Goal: Information Seeking & Learning: Learn about a topic

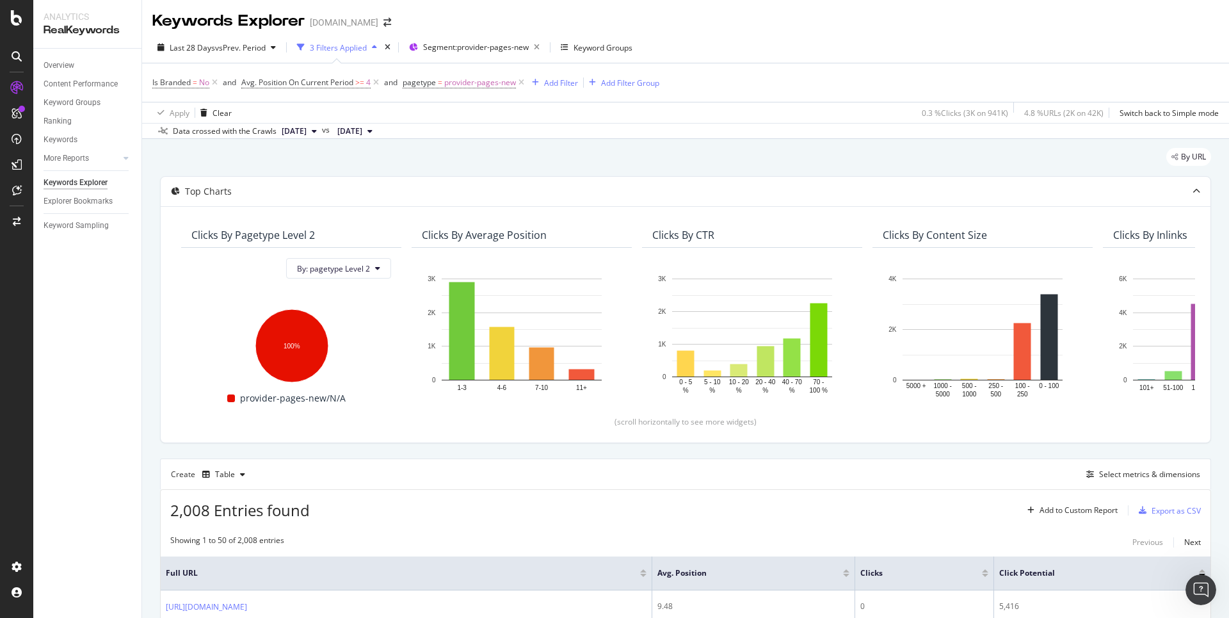
scroll to position [173, 0]
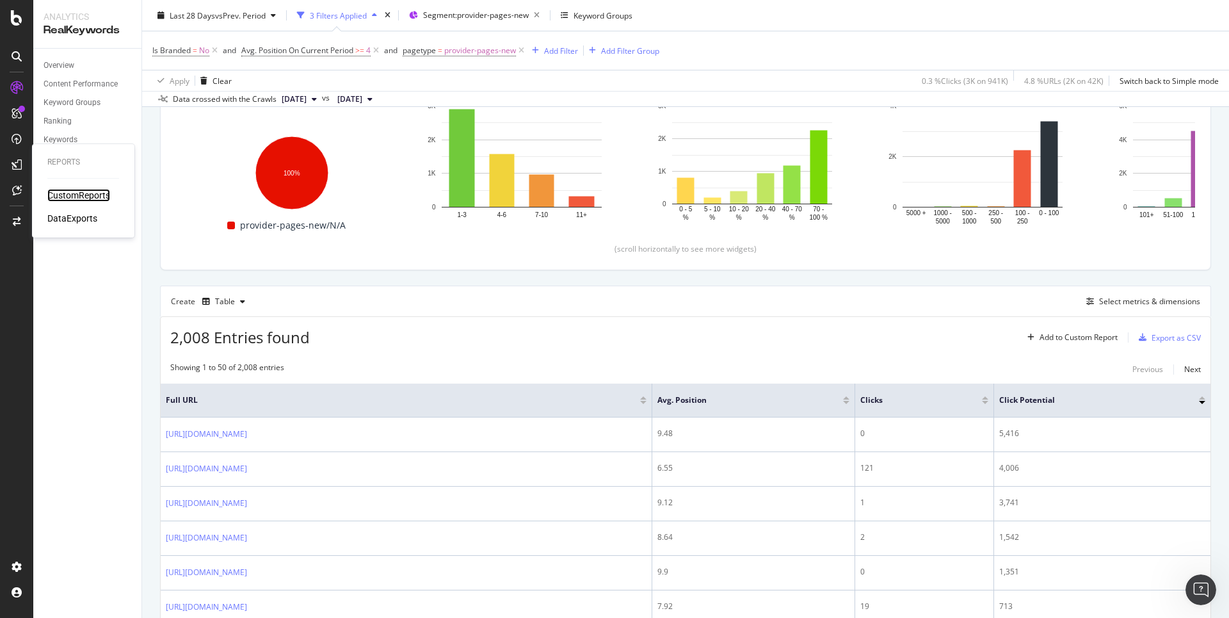
click at [70, 197] on div "CustomReports" at bounding box center [78, 195] width 63 height 13
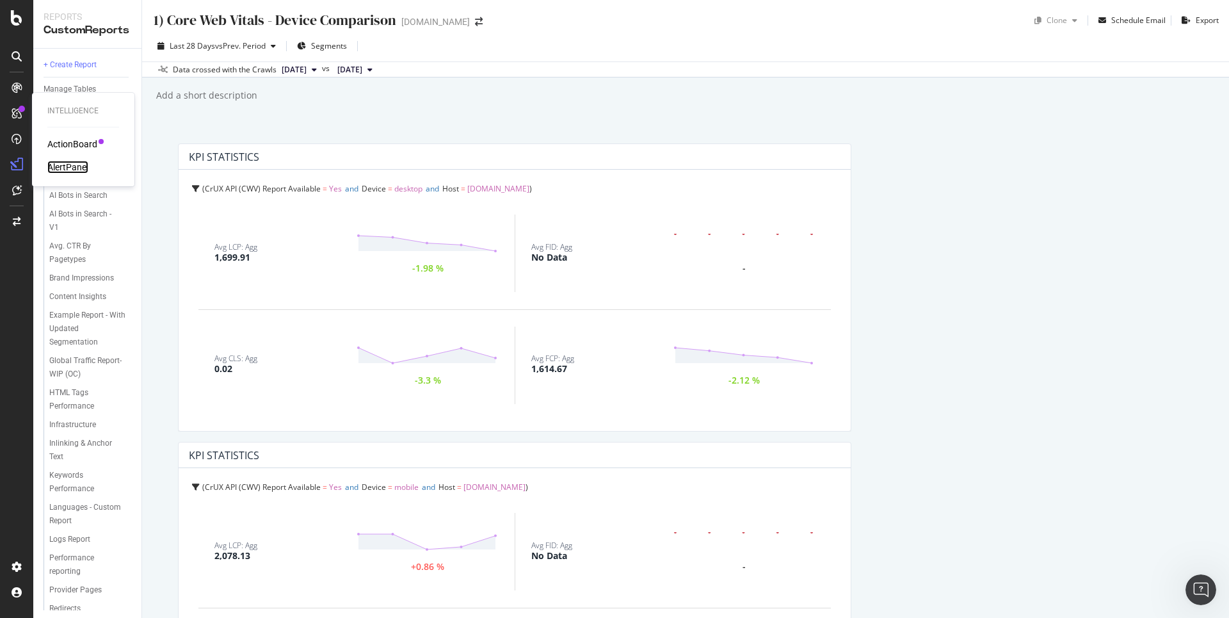
click at [69, 166] on div "AlertPanel" at bounding box center [67, 167] width 41 height 13
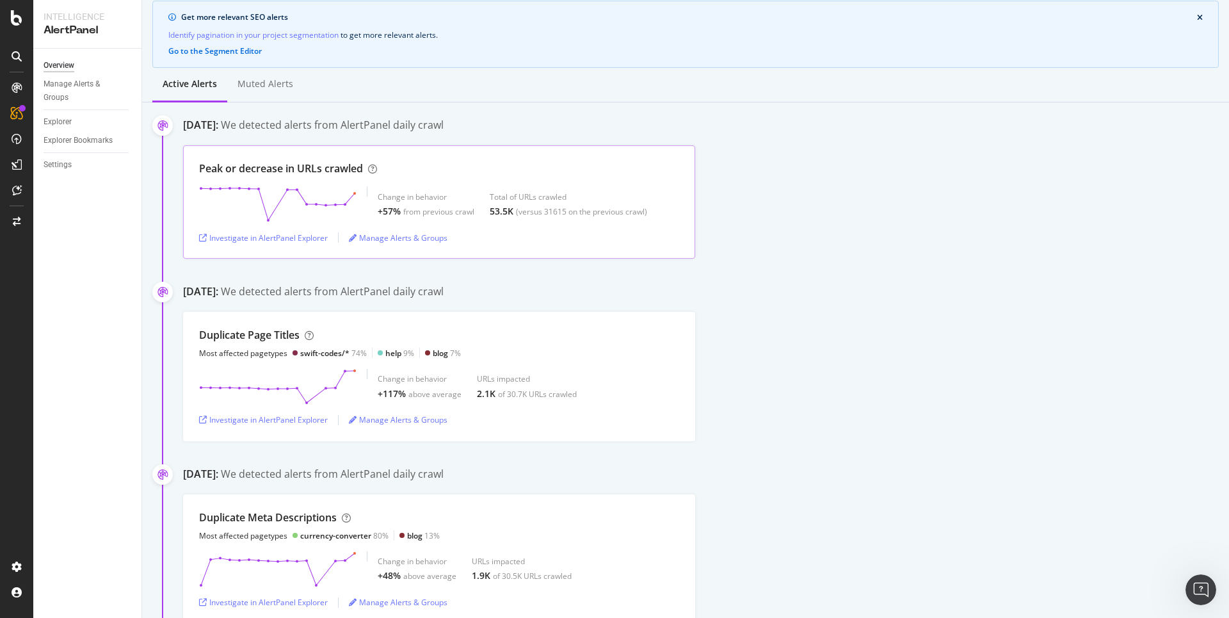
scroll to position [149, 0]
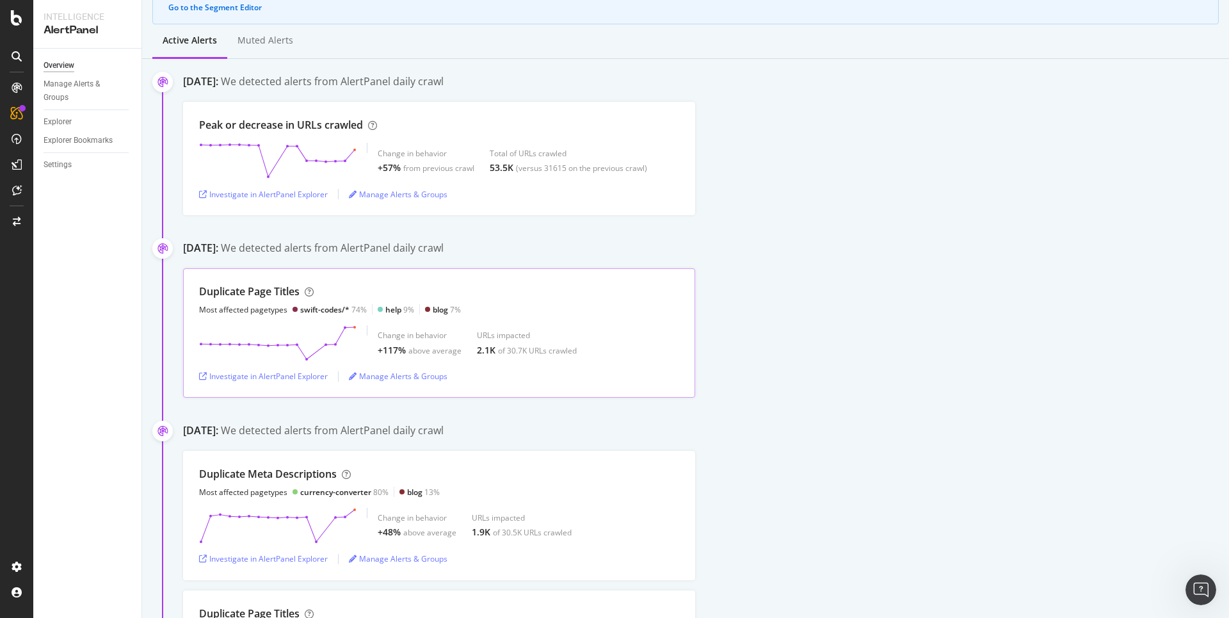
click at [307, 309] on div "swift-codes/*" at bounding box center [324, 309] width 49 height 11
click at [307, 376] on div "Investigate in AlertPanel Explorer" at bounding box center [263, 376] width 129 height 11
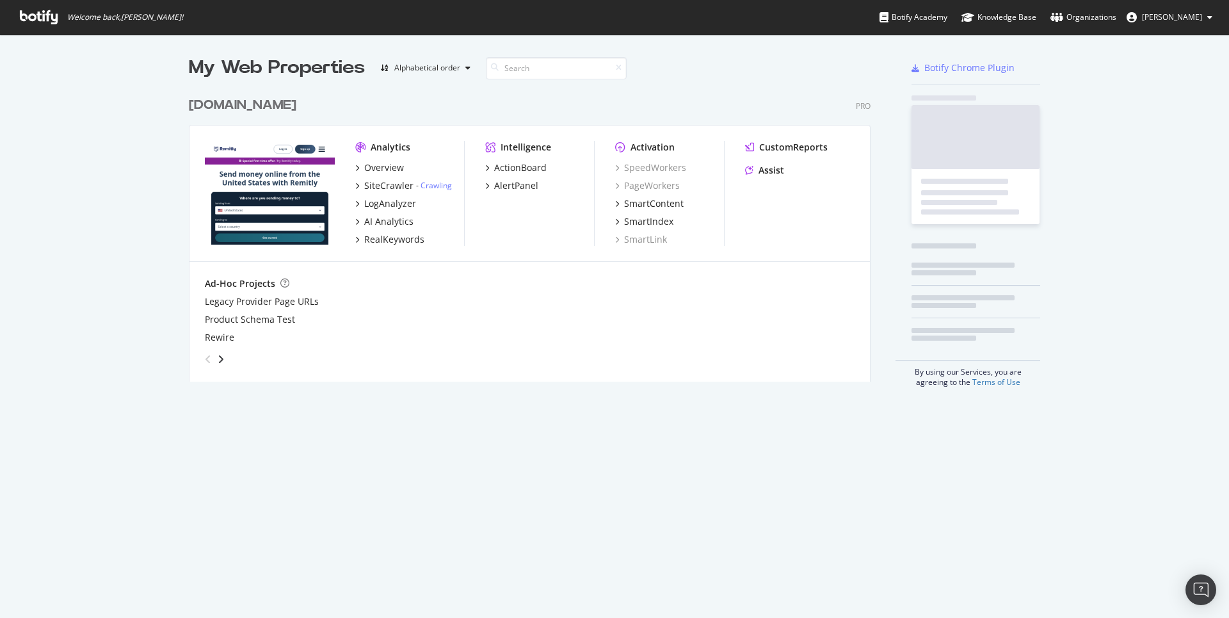
scroll to position [290, 681]
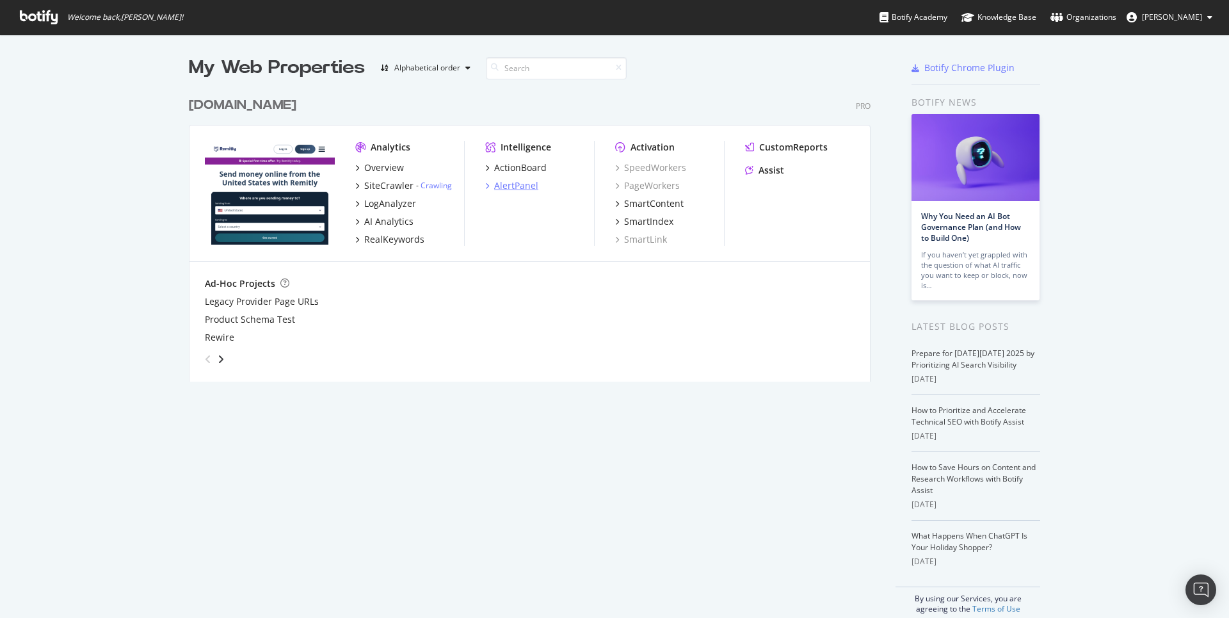
click at [494, 186] on div "AlertPanel" at bounding box center [516, 185] width 44 height 13
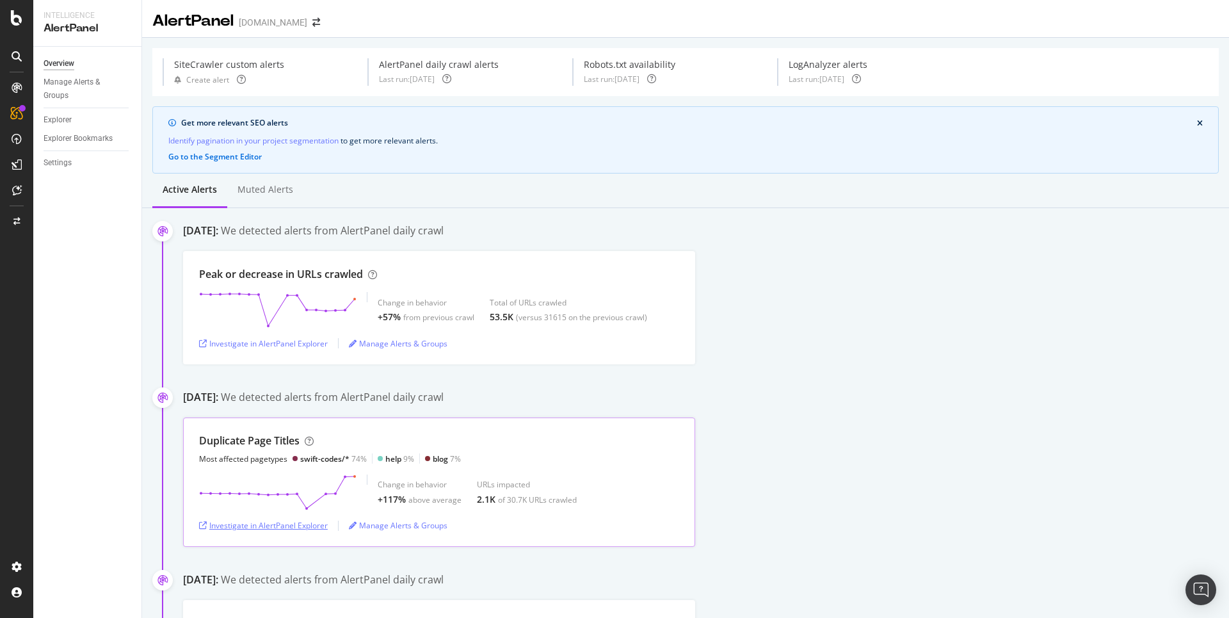
click at [256, 517] on div "Investigate in AlertPanel Explorer" at bounding box center [263, 525] width 129 height 19
click at [77, 195] on div "CustomReports" at bounding box center [78, 195] width 63 height 13
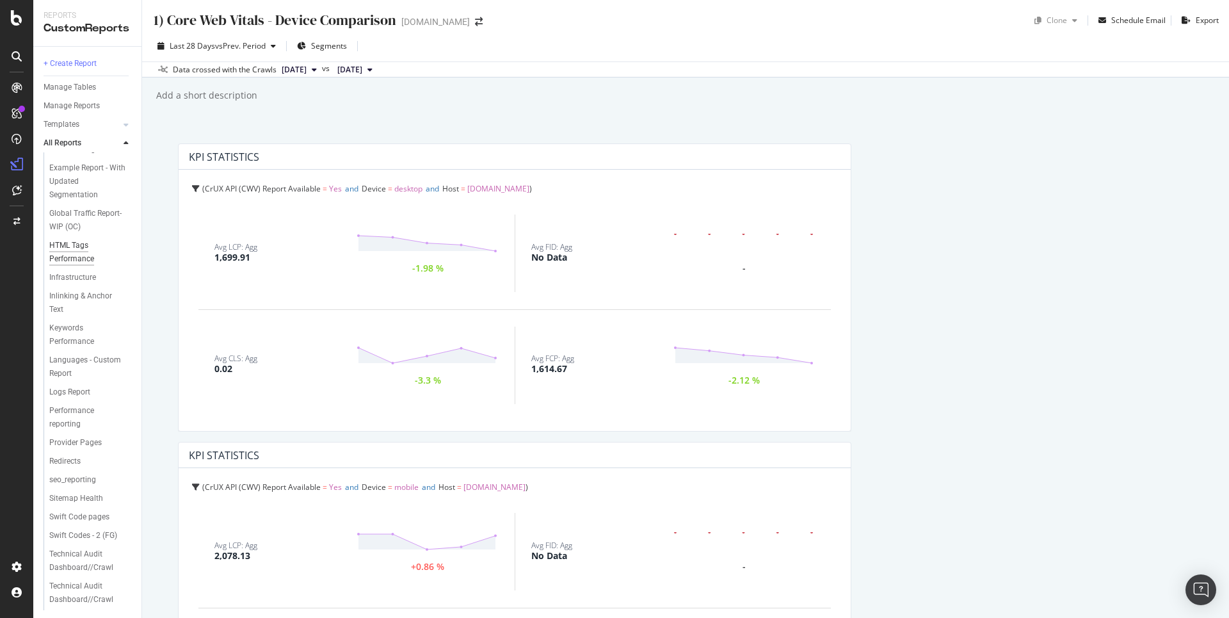
scroll to position [149, 0]
click at [86, 445] on div "Provider Pages" at bounding box center [75, 438] width 52 height 13
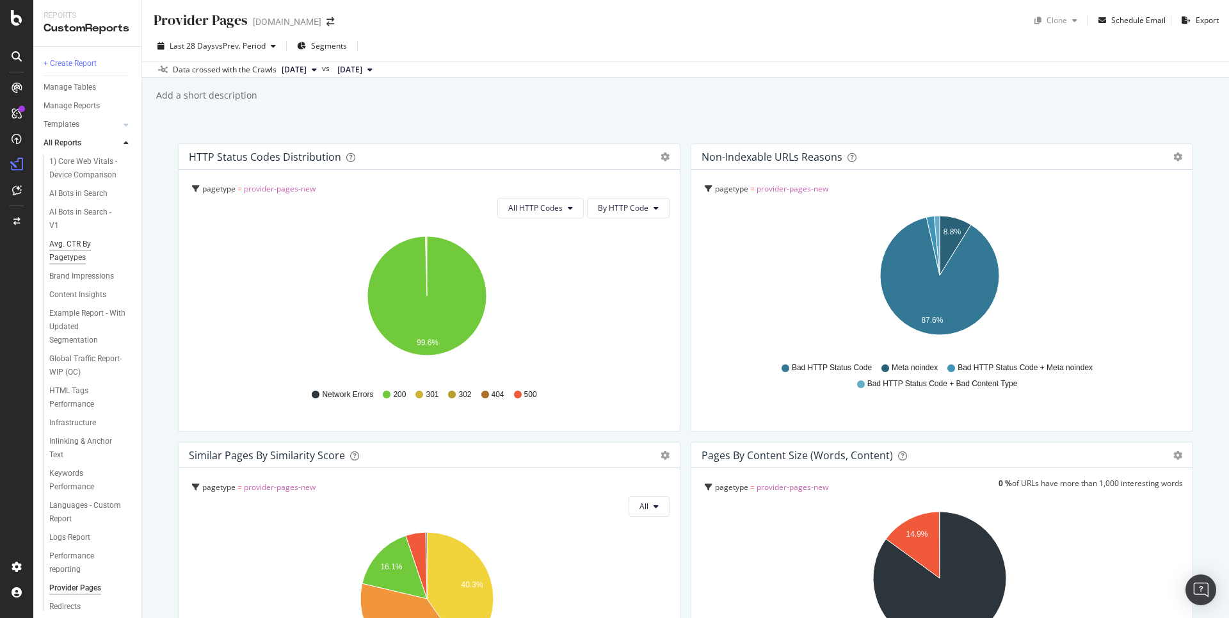
click at [67, 262] on div "Avg. CTR By Pagetypes" at bounding box center [85, 250] width 72 height 27
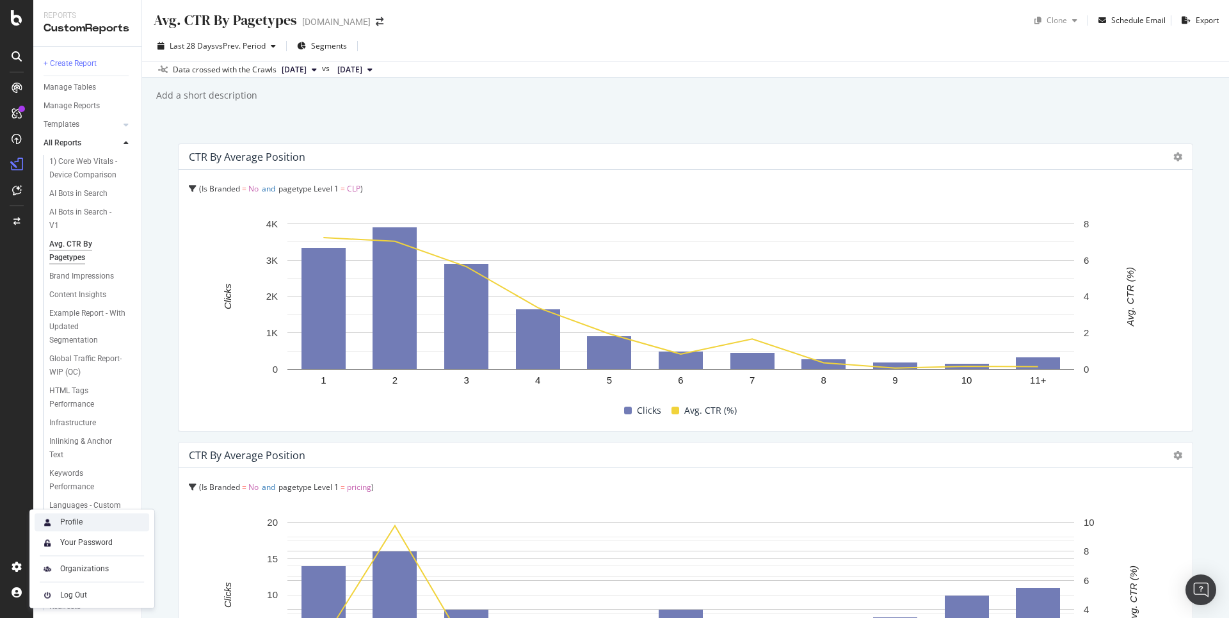
click at [74, 526] on div "Profile" at bounding box center [71, 521] width 22 height 10
click at [88, 495] on div "Settings" at bounding box center [67, 498] width 54 height 10
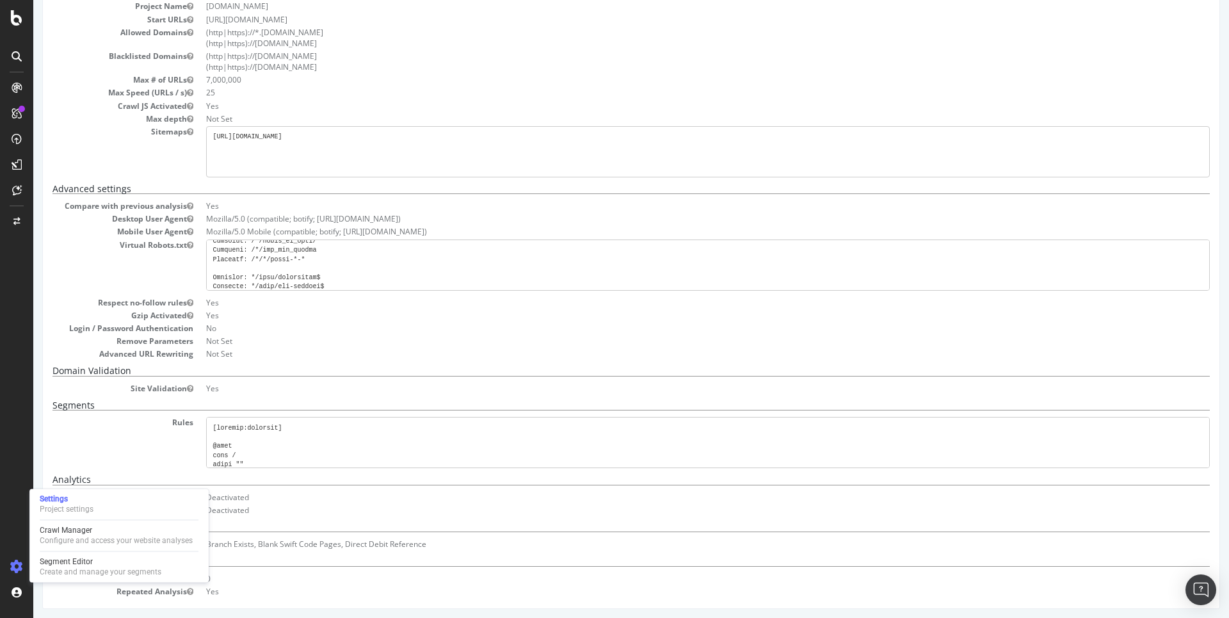
scroll to position [619, 0]
click at [150, 538] on div "Configure and access your website analyses" at bounding box center [116, 540] width 153 height 10
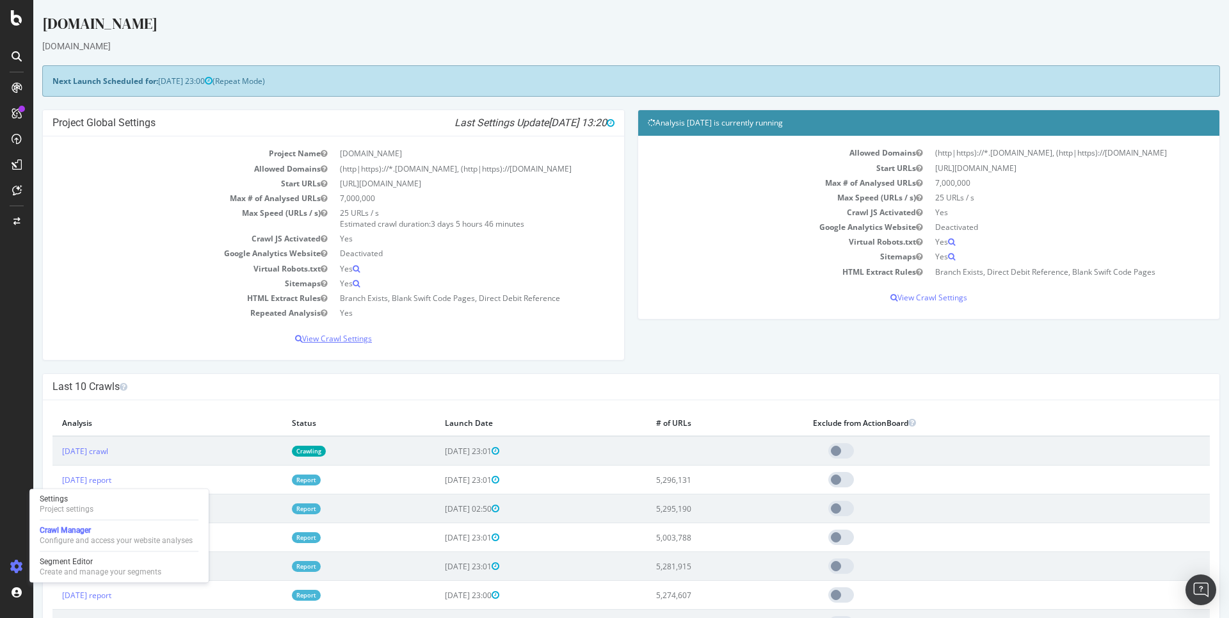
click at [333, 341] on p "View Crawl Settings" at bounding box center [333, 338] width 562 height 11
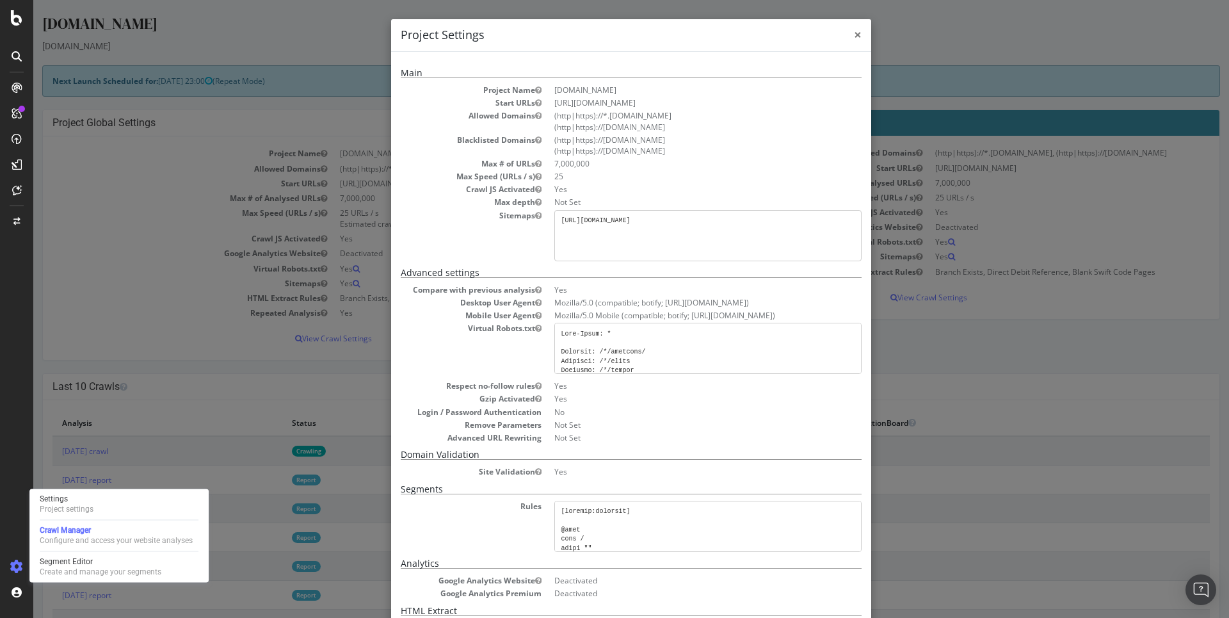
click at [854, 34] on span "×" at bounding box center [858, 35] width 8 height 18
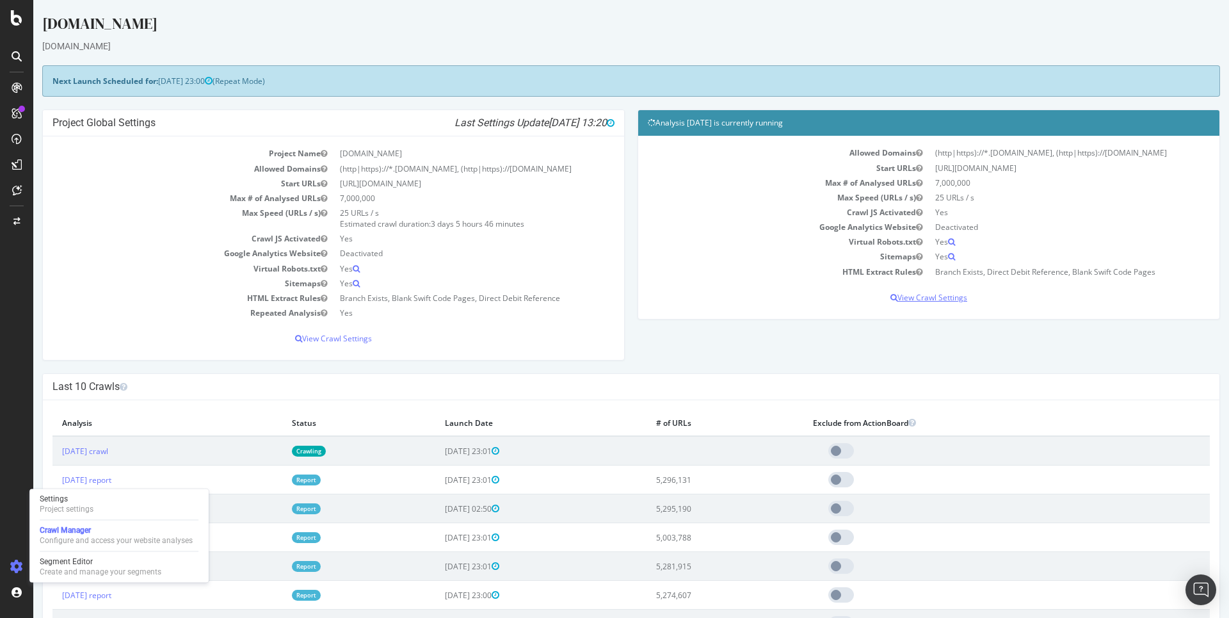
click at [909, 293] on p "View Crawl Settings" at bounding box center [929, 297] width 562 height 11
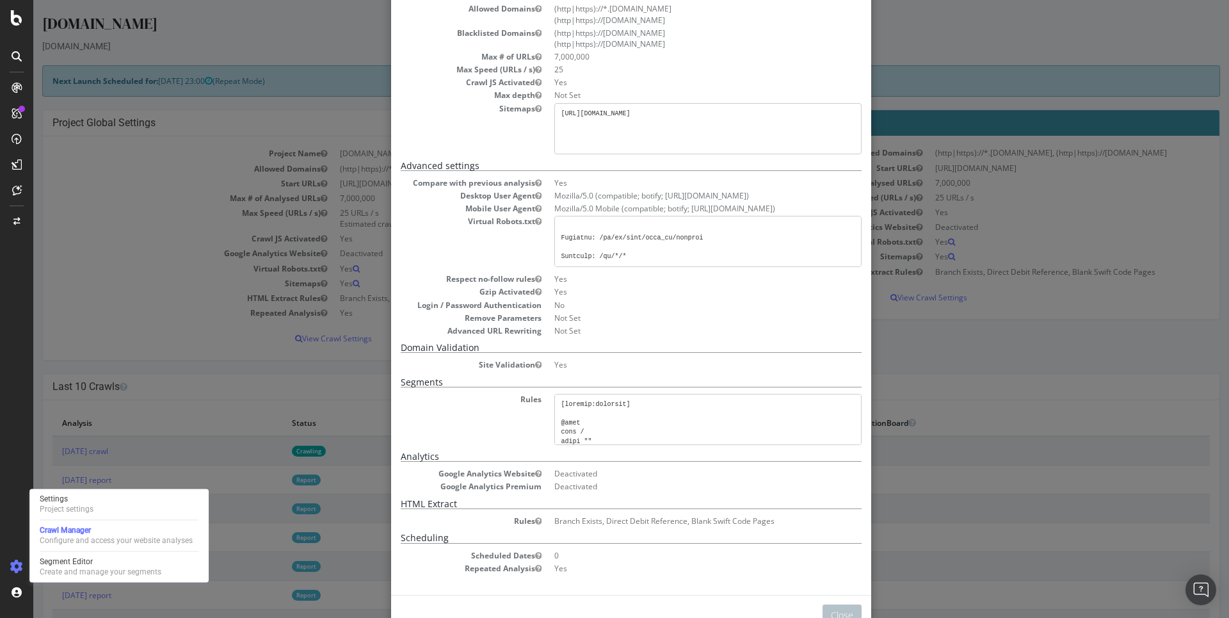
scroll to position [140, 0]
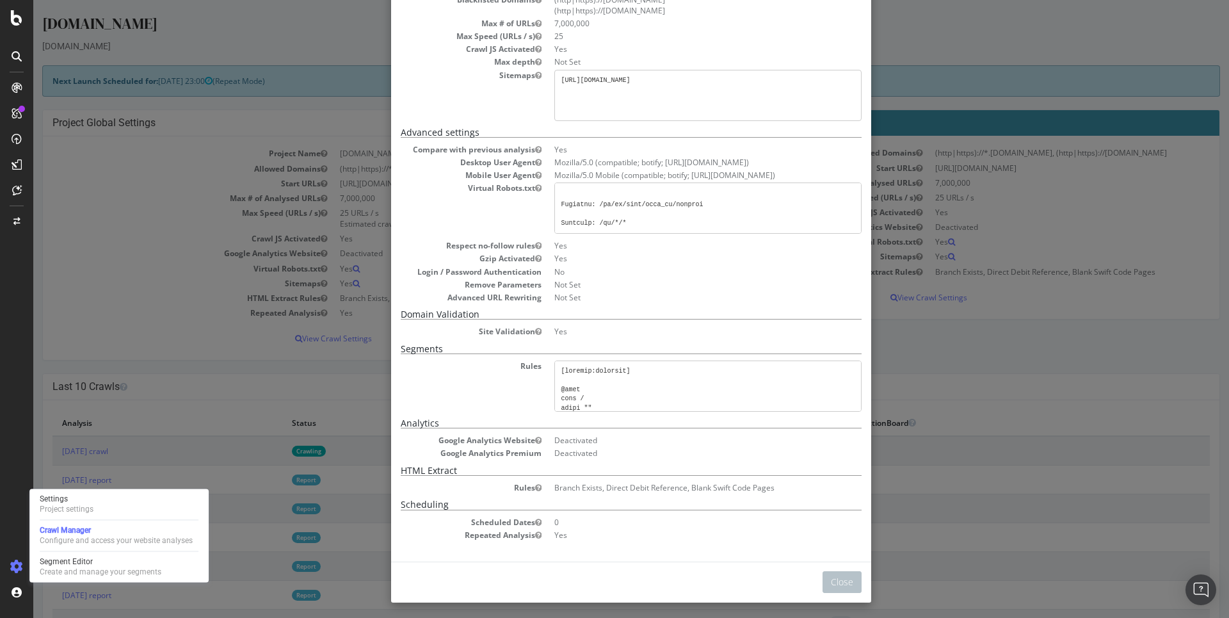
click at [268, 428] on div "× Close Analysis Settings Main Project Name remitly.com Start URLs https://www.…" at bounding box center [630, 309] width 1195 height 618
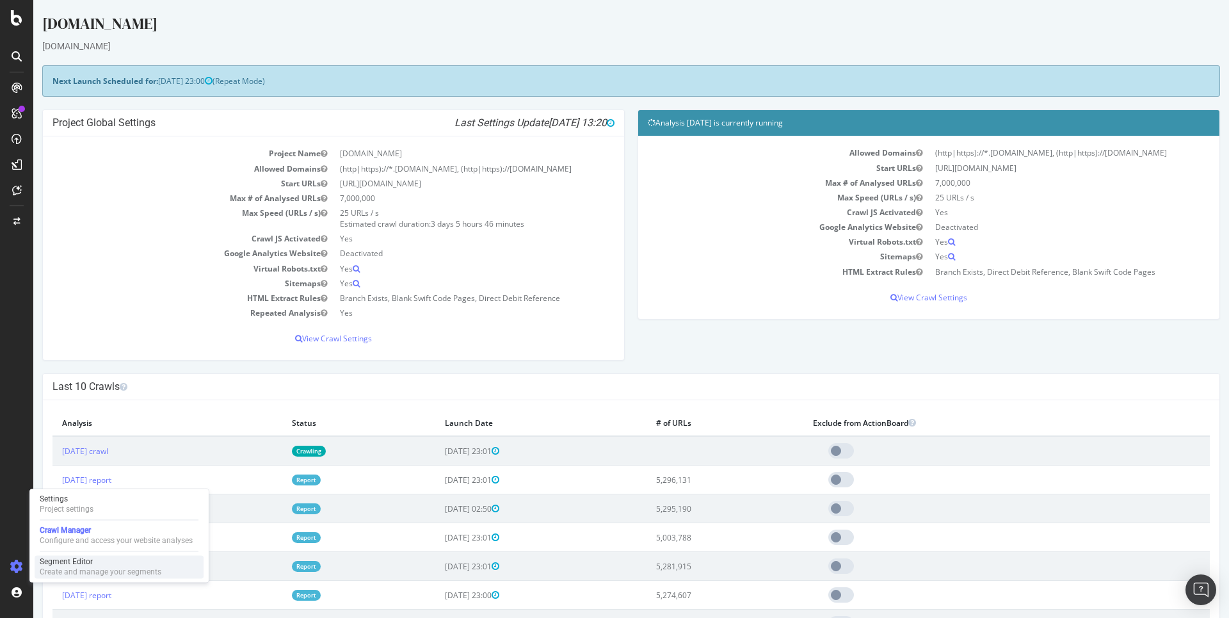
click at [86, 557] on div "Segment Editor" at bounding box center [101, 561] width 122 height 10
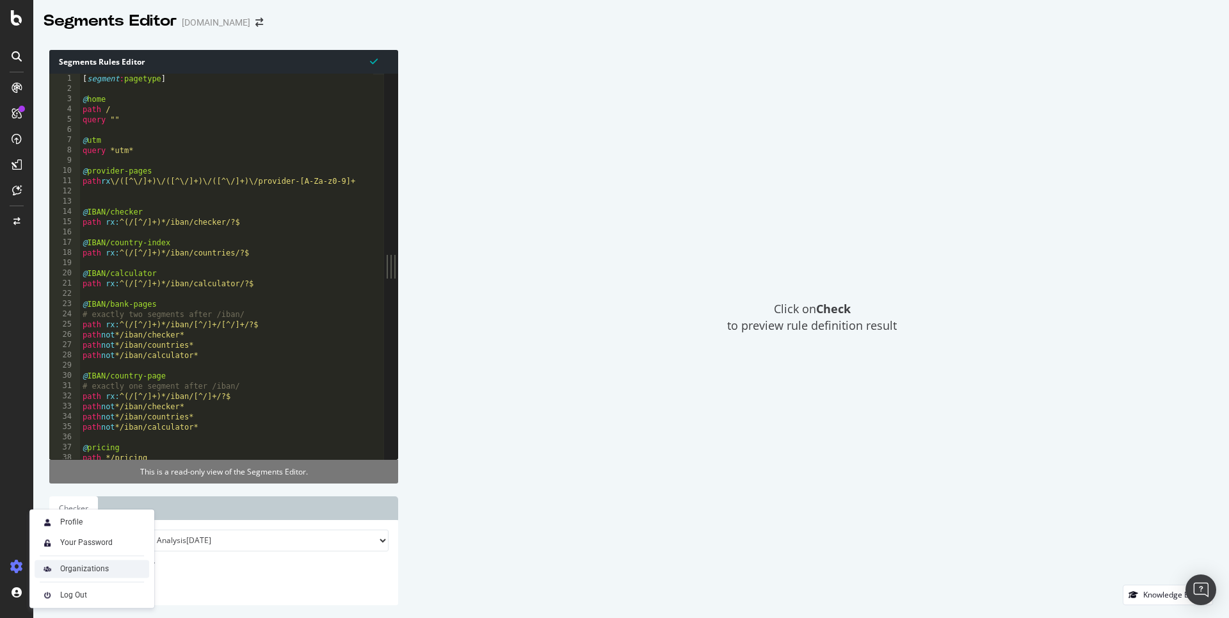
click at [92, 568] on div "Organizations" at bounding box center [84, 568] width 49 height 10
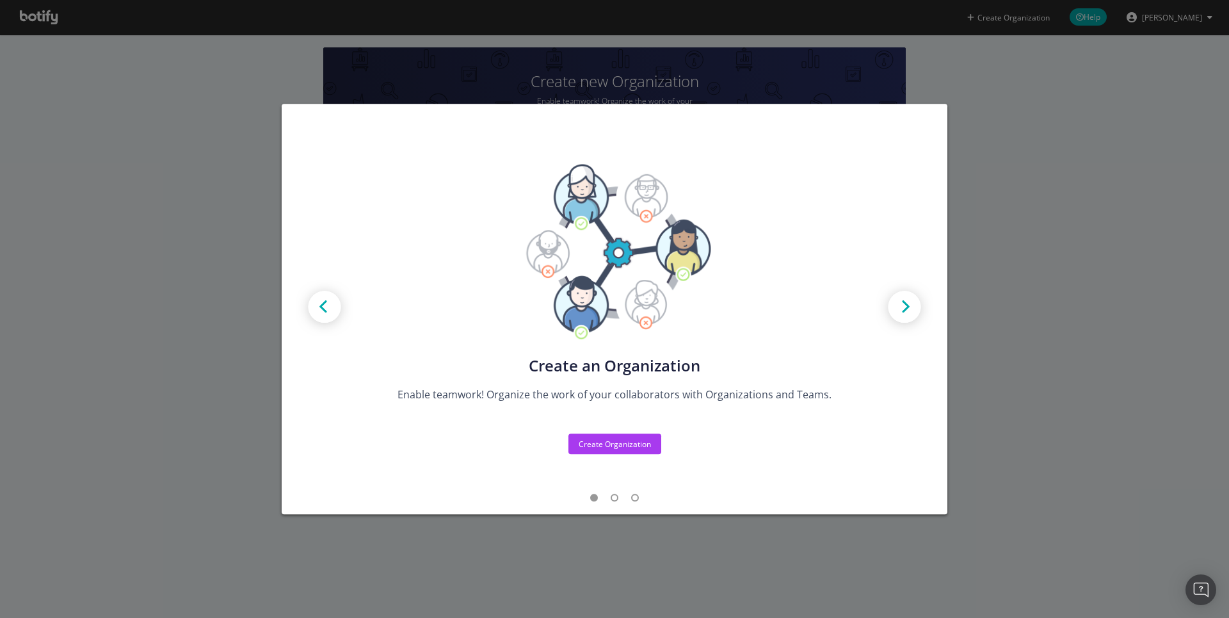
click at [1029, 403] on div "Create new Projects for your Teams Create the exact model that matches your Org…" at bounding box center [614, 309] width 1229 height 618
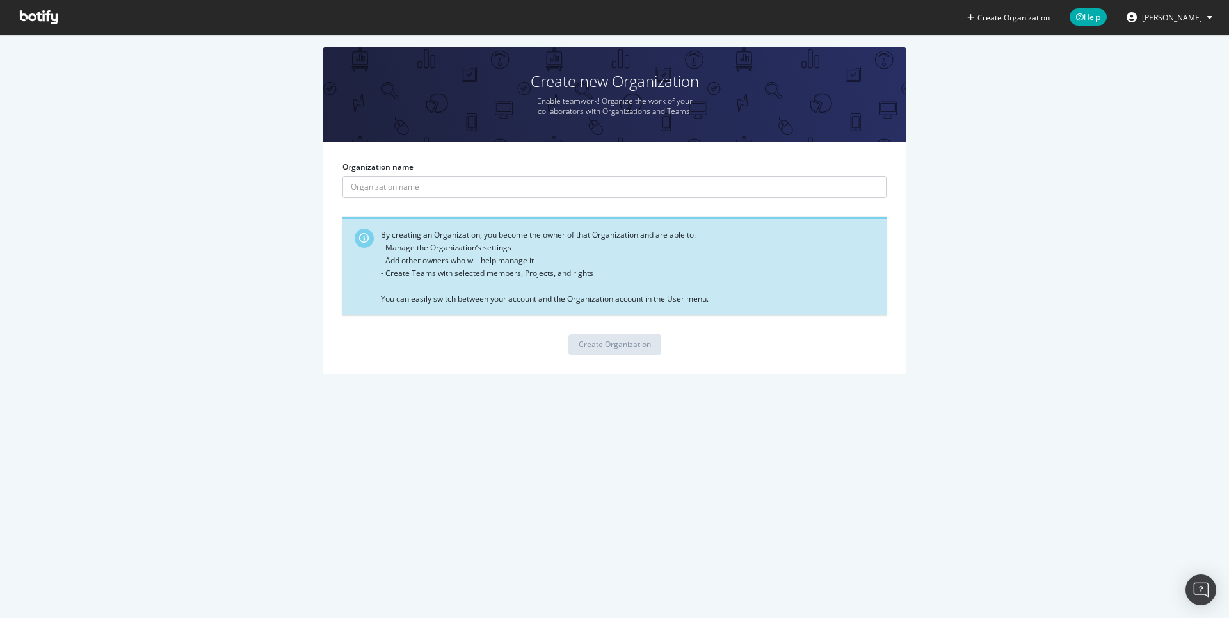
click at [1183, 16] on span "Oksana Salvarovska" at bounding box center [1172, 17] width 60 height 11
click at [1168, 42] on link "Edit Profile" at bounding box center [1166, 44] width 112 height 19
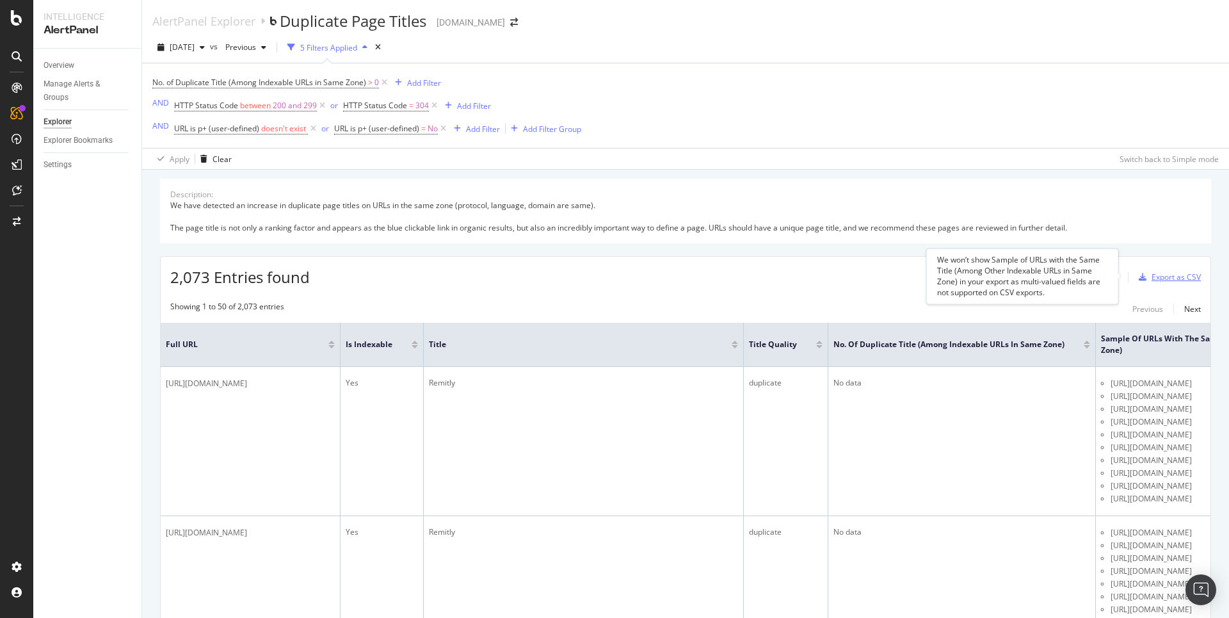
click at [1163, 273] on div "Export as CSV" at bounding box center [1175, 276] width 49 height 11
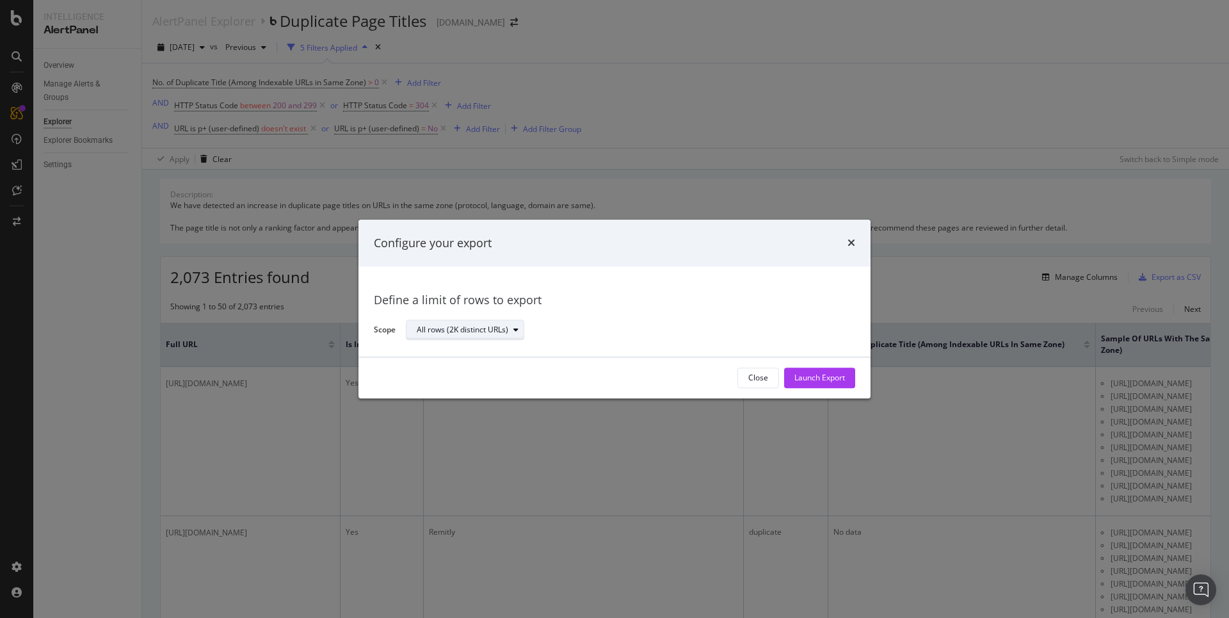
click at [491, 332] on div "All rows (2K distinct URLs)" at bounding box center [463, 330] width 92 height 8
click at [824, 383] on div "Launch Export" at bounding box center [819, 377] width 51 height 11
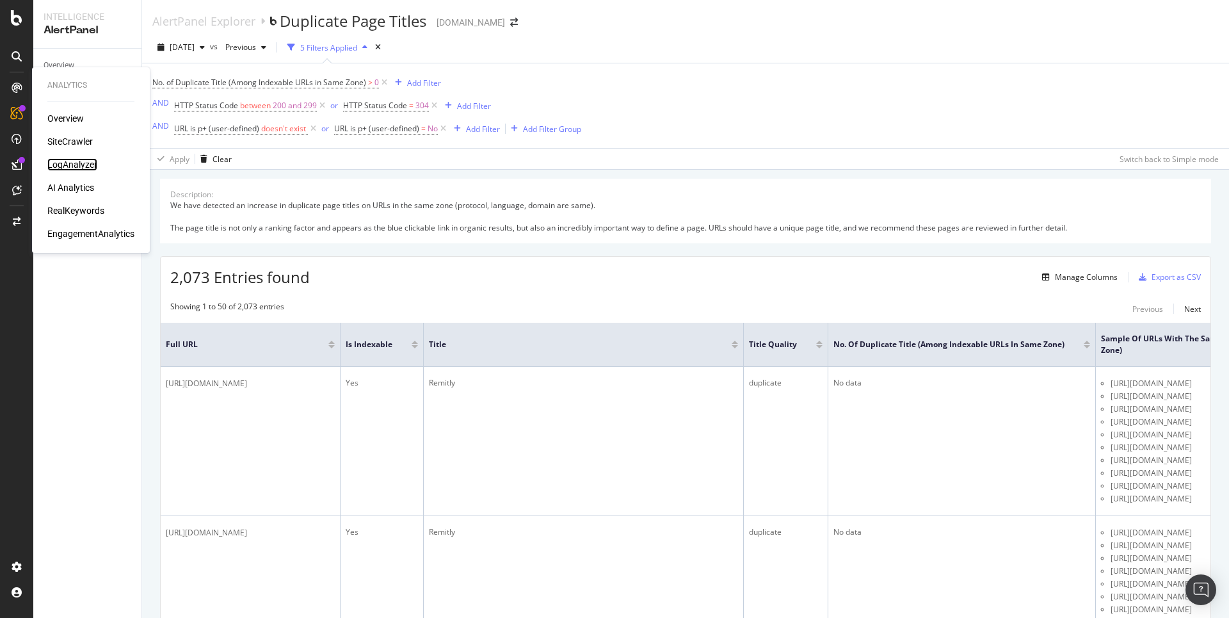
click at [76, 163] on div "LogAnalyzer" at bounding box center [72, 164] width 50 height 13
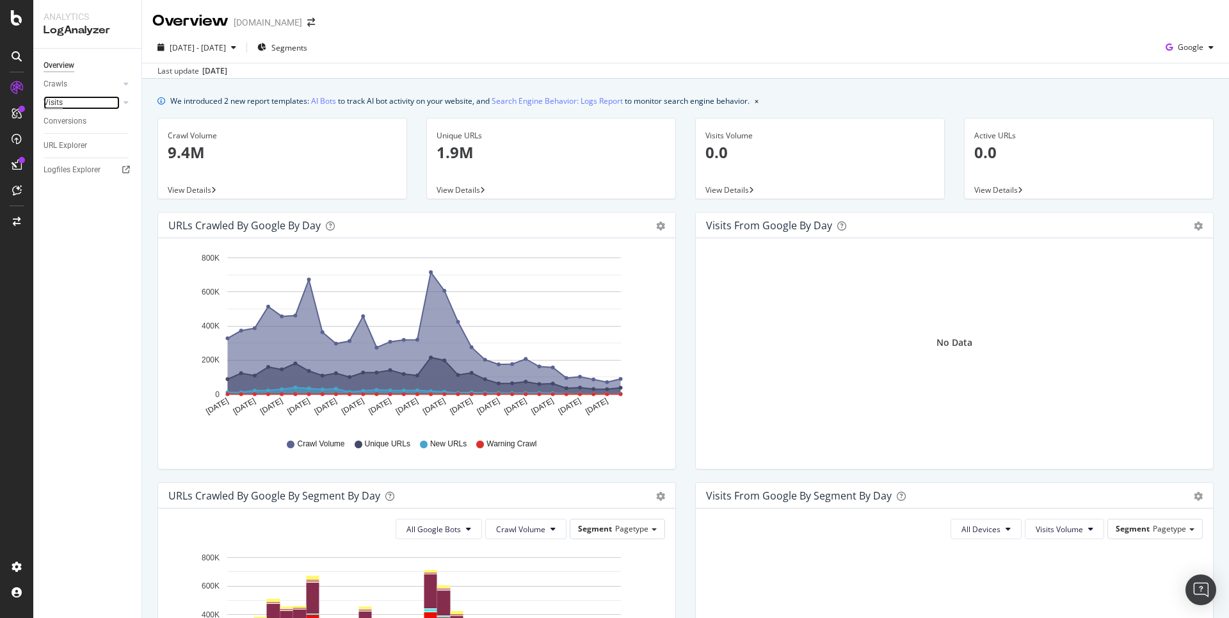
click at [46, 99] on div "Visits" at bounding box center [53, 102] width 19 height 13
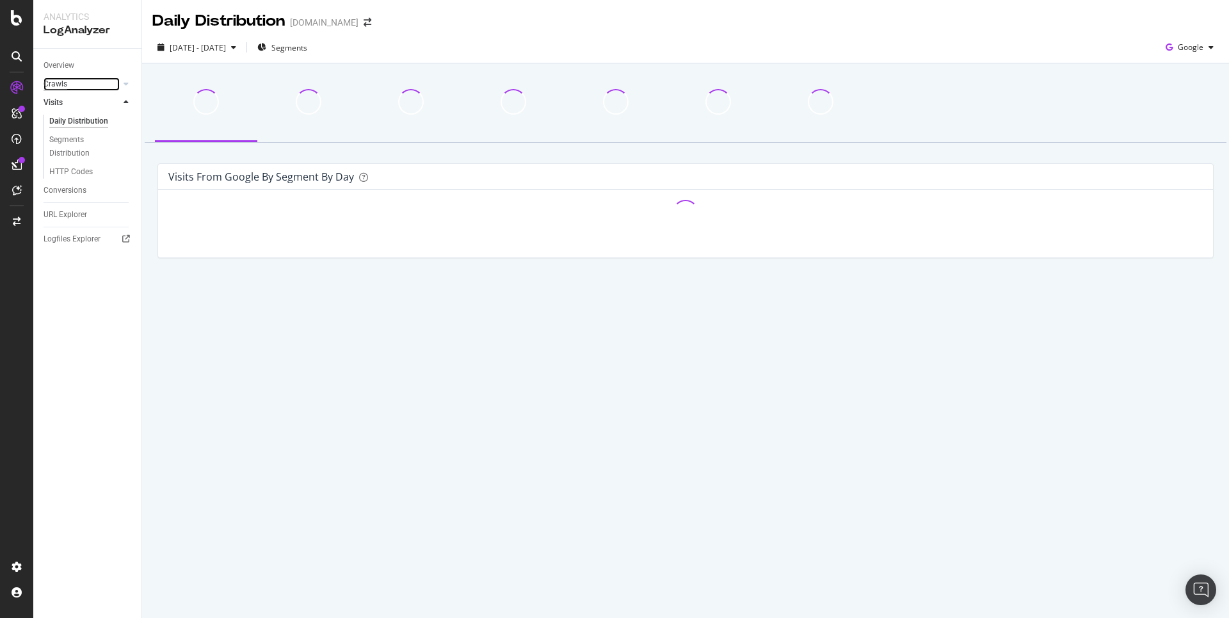
click at [61, 86] on div "Crawls" at bounding box center [56, 83] width 24 height 13
click at [59, 118] on div "Segments Distribution" at bounding box center [84, 128] width 71 height 27
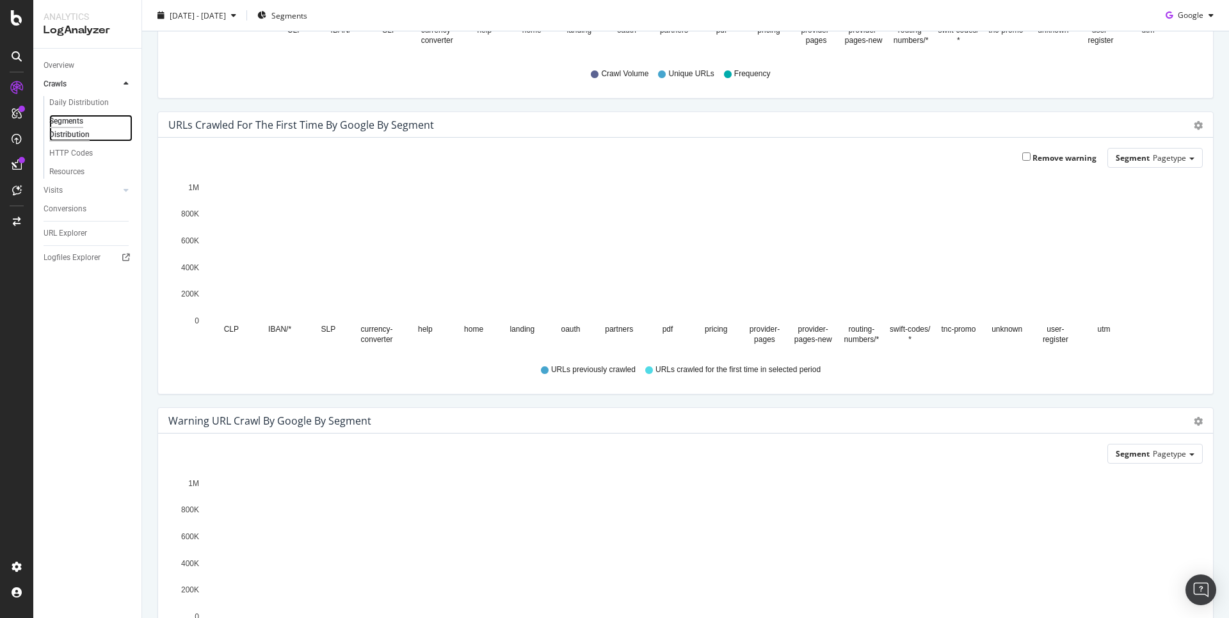
scroll to position [390, 0]
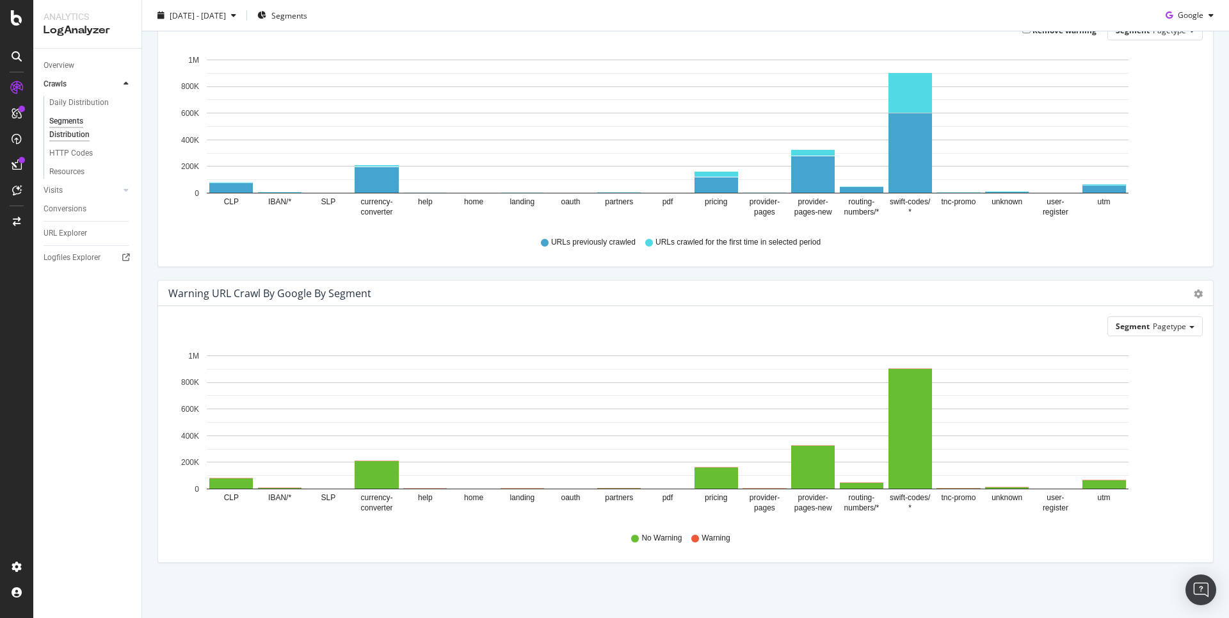
click at [71, 161] on div "HTTP Codes" at bounding box center [93, 153] width 98 height 19
click at [72, 157] on div "HTTP Codes" at bounding box center [71, 153] width 44 height 13
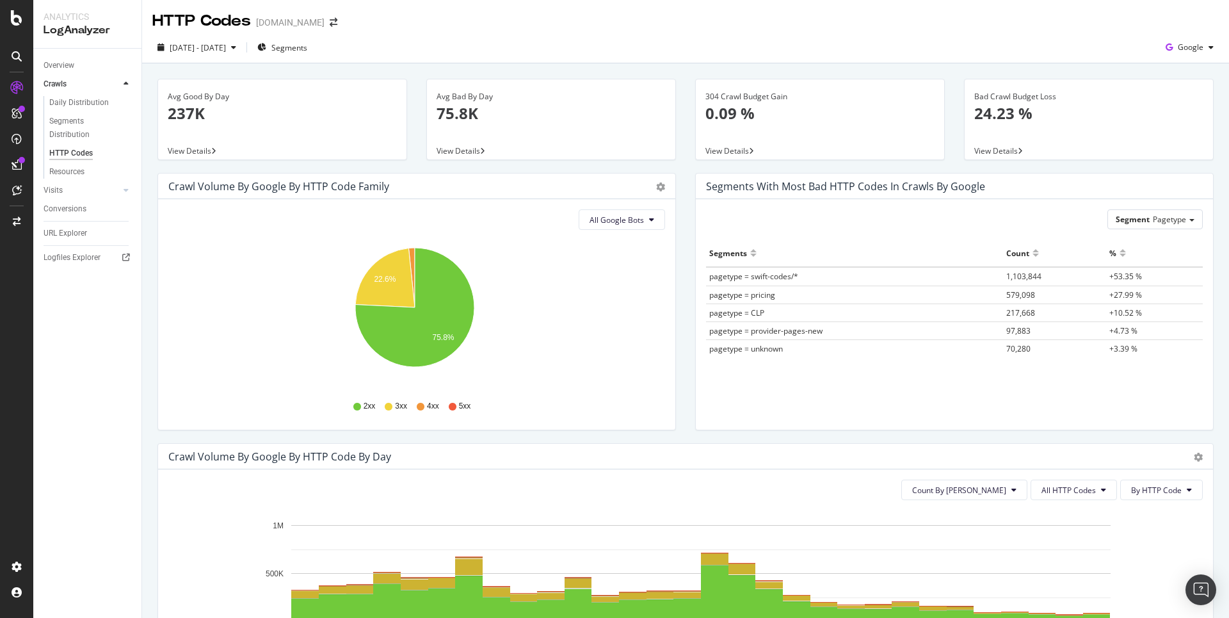
click at [977, 115] on p "24.23 %" at bounding box center [1088, 113] width 229 height 22
click at [226, 45] on span "2025 Sep. 9th - Oct. 8th" at bounding box center [198, 47] width 56 height 11
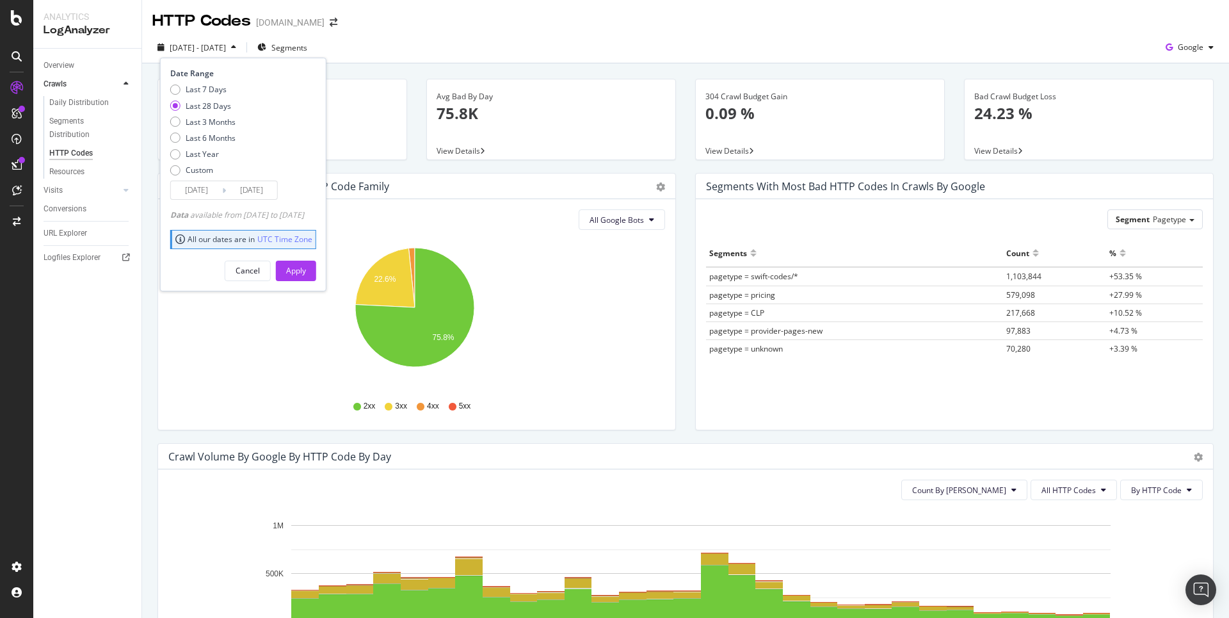
click at [214, 130] on div "Last 7 Days Last 28 Days Last 3 Months Last 6 Months Last Year Custom" at bounding box center [202, 132] width 65 height 97
click at [212, 136] on div "Last 6 Months" at bounding box center [211, 137] width 50 height 11
type input "[DATE]"
click at [306, 273] on div "Apply" at bounding box center [296, 270] width 20 height 11
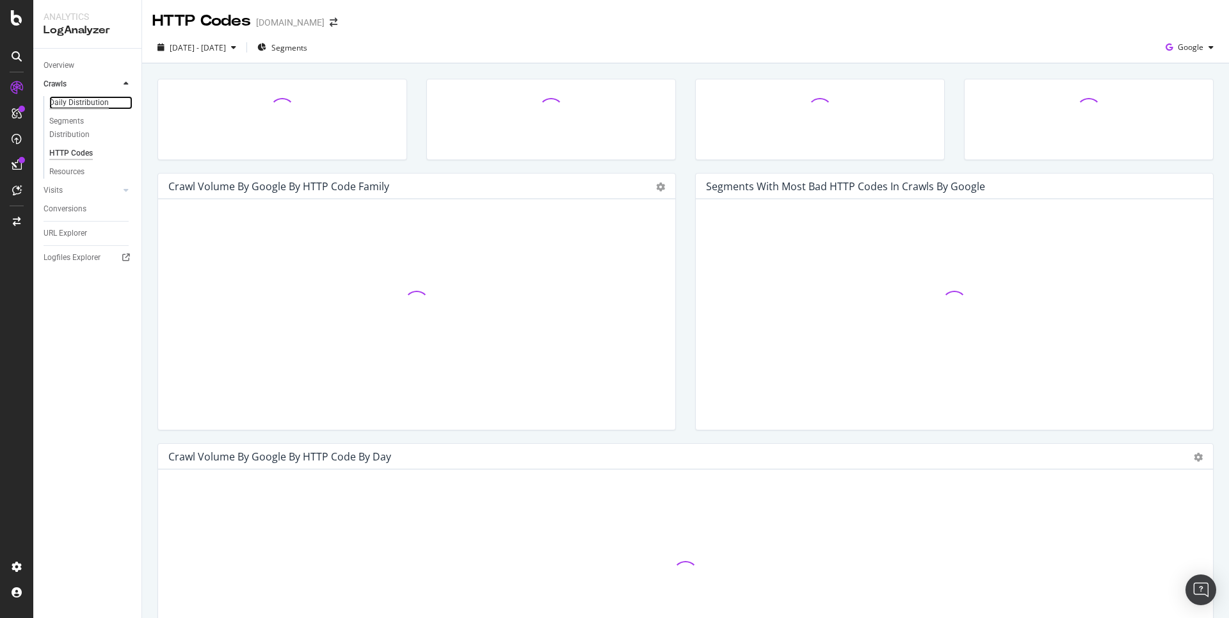
click at [89, 105] on div "Daily Distribution" at bounding box center [79, 102] width 60 height 13
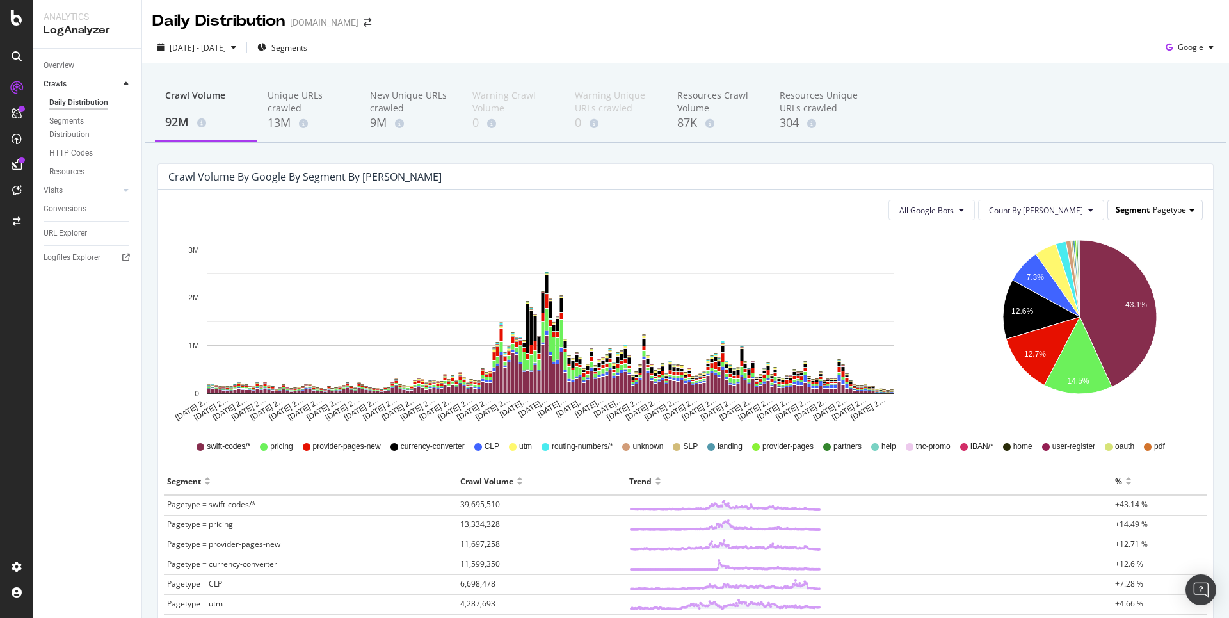
click at [1156, 211] on span "Pagetype" at bounding box center [1169, 209] width 33 height 11
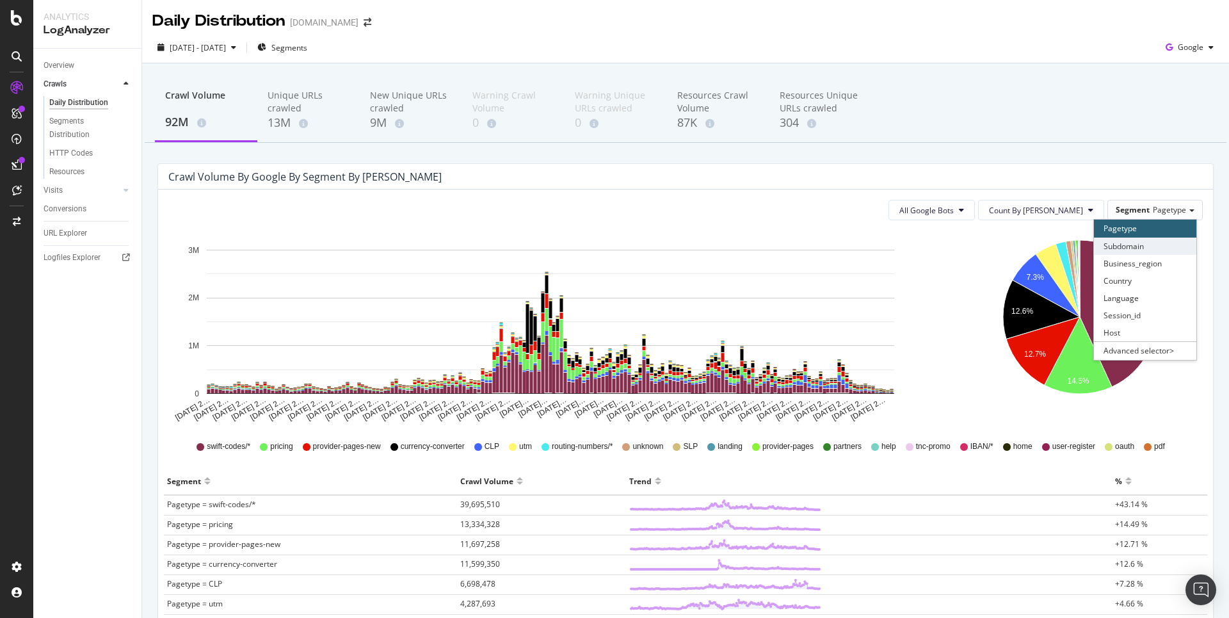
click at [1144, 243] on div "Subdomain" at bounding box center [1145, 245] width 102 height 17
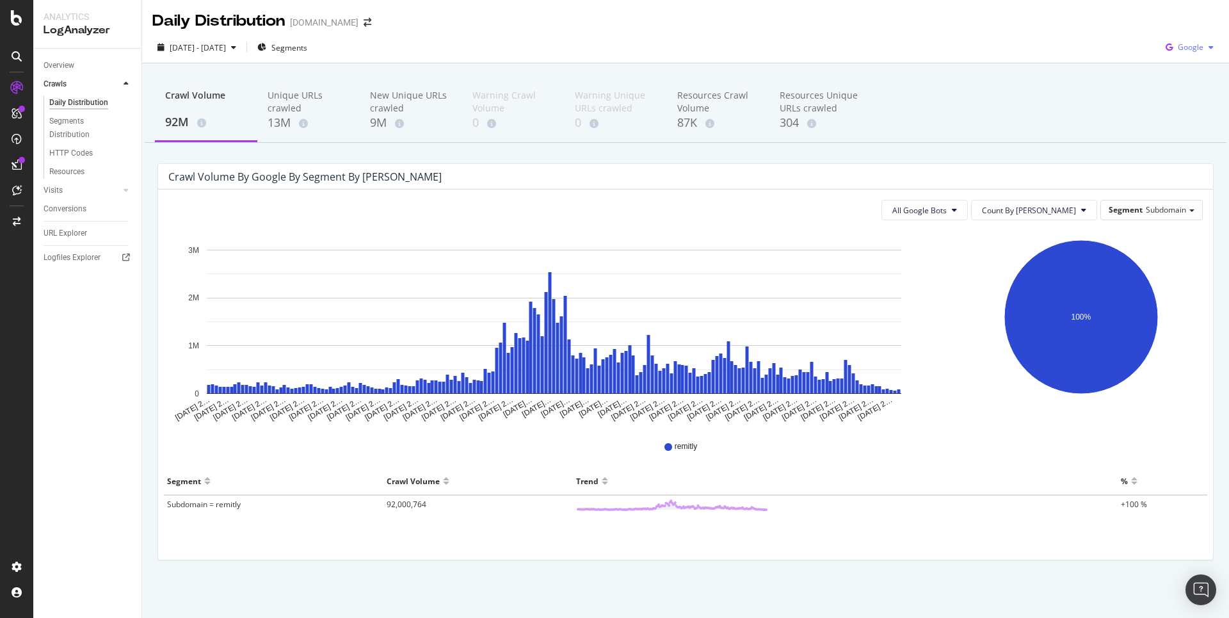
click at [1206, 49] on div "button" at bounding box center [1210, 48] width 15 height 8
click at [1172, 101] on span "Bing" at bounding box center [1190, 97] width 47 height 12
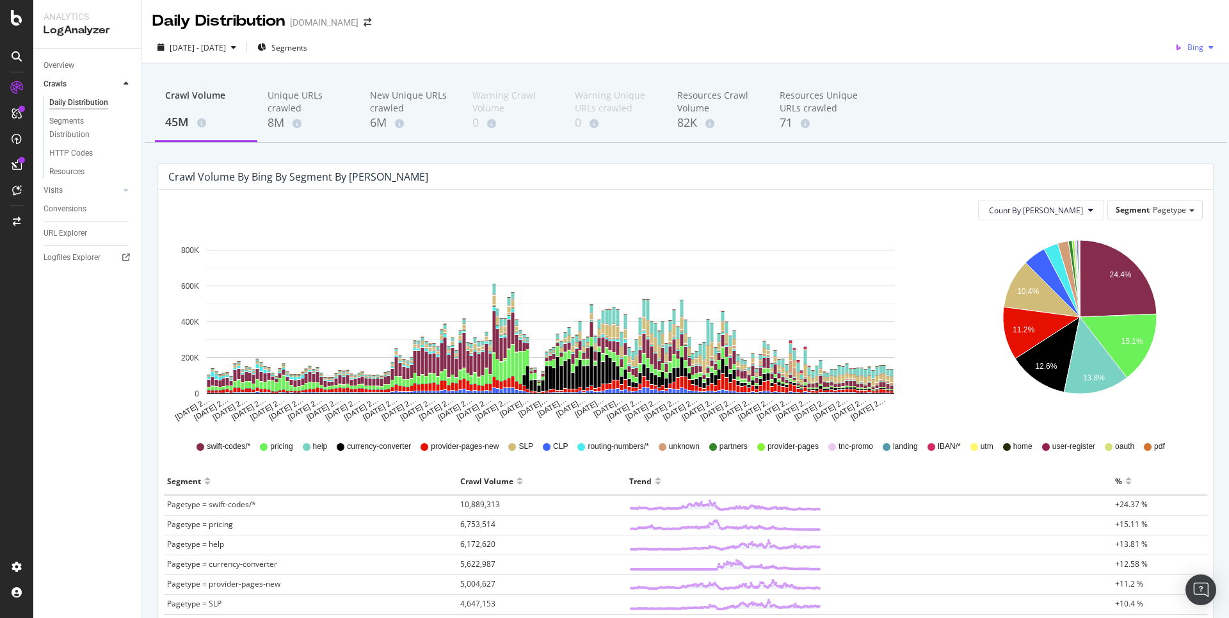
click at [1208, 51] on icon "button" at bounding box center [1210, 48] width 5 height 8
click at [1187, 45] on span "Bing" at bounding box center [1195, 47] width 16 height 11
click at [1177, 120] on span "OpenAI" at bounding box center [1190, 121] width 47 height 12
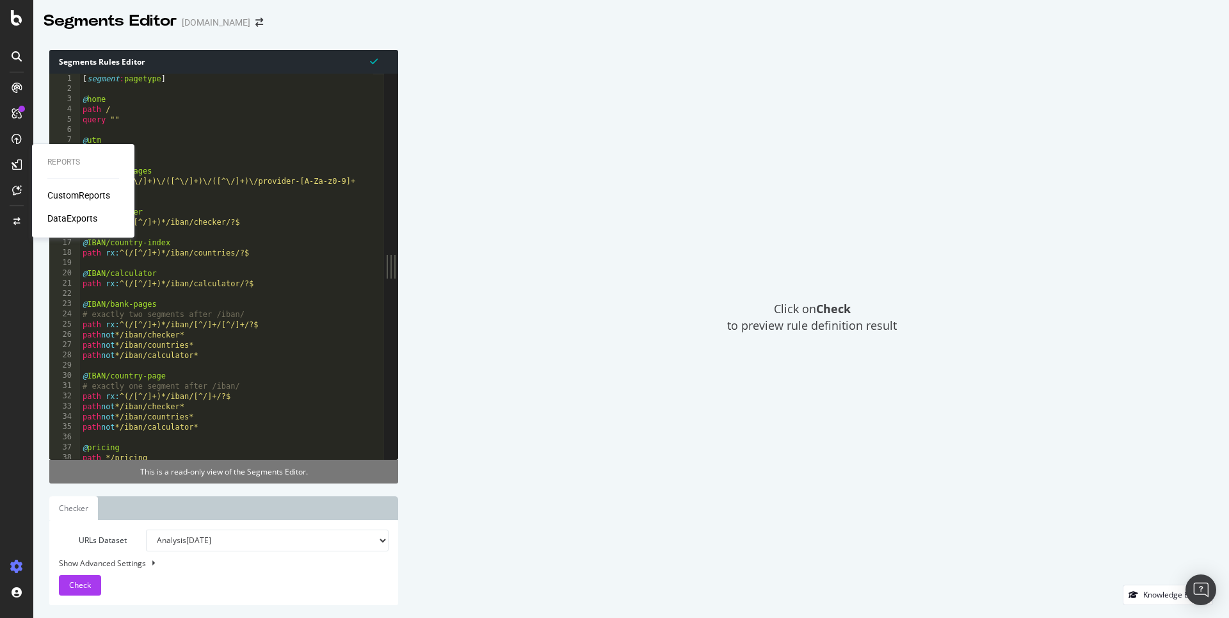
click at [84, 197] on div "CustomReports" at bounding box center [78, 195] width 63 height 13
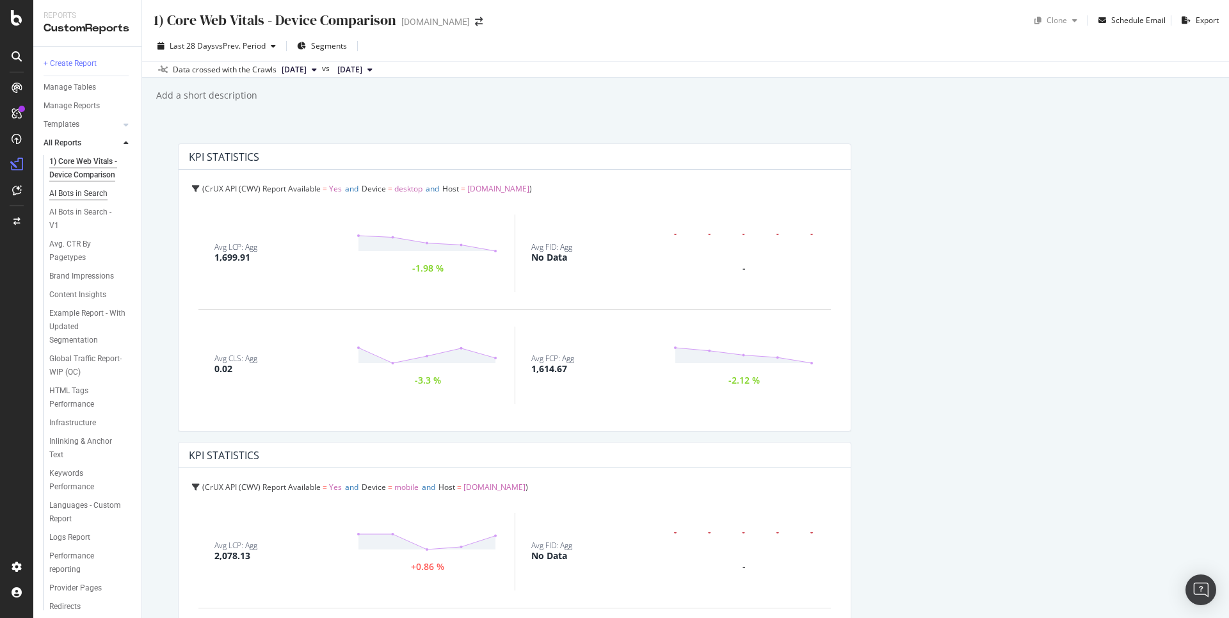
click at [85, 200] on div "AI Bots in Search" at bounding box center [78, 193] width 58 height 13
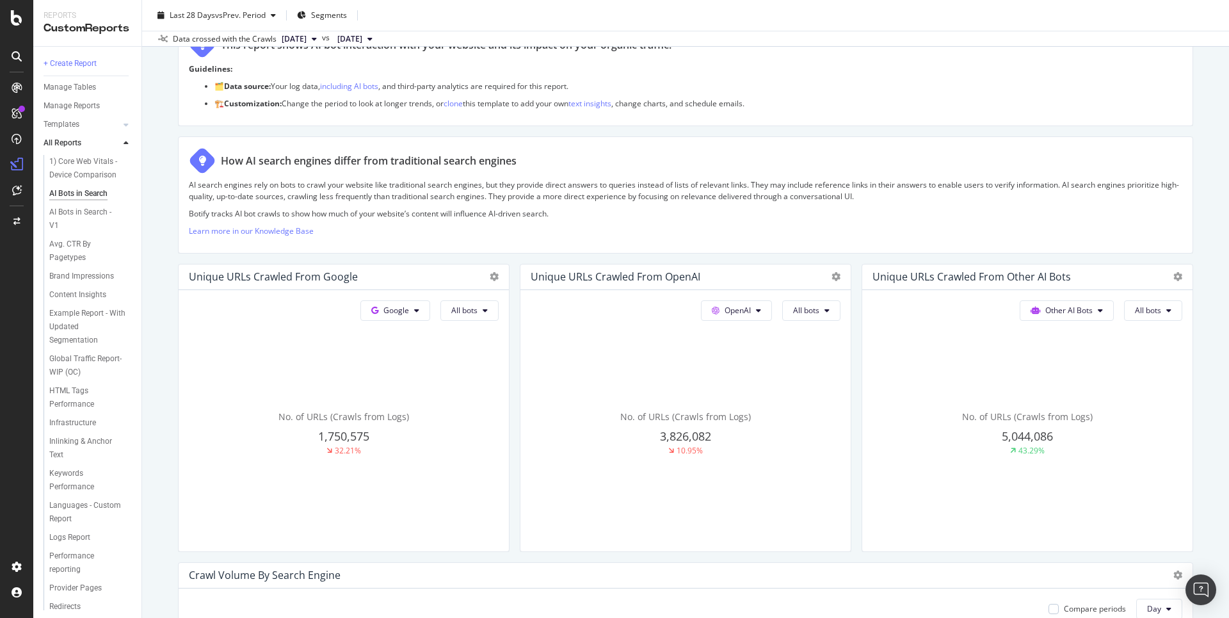
scroll to position [152, 0]
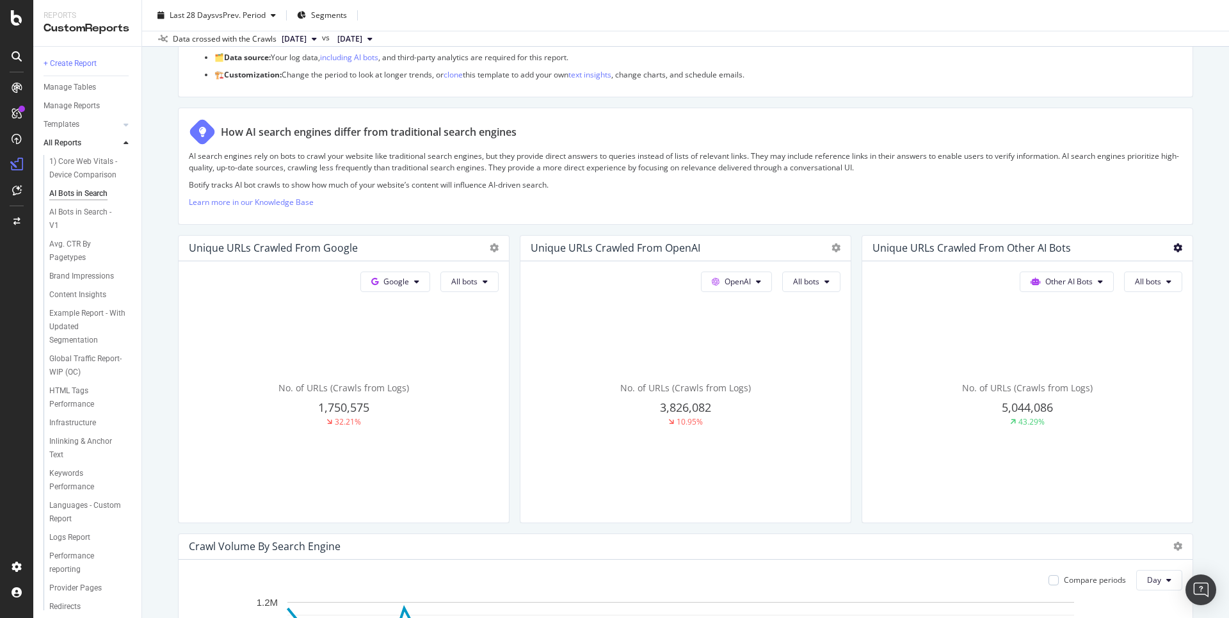
click at [1173, 244] on icon at bounding box center [1177, 247] width 9 height 9
click at [62, 124] on div "Templates" at bounding box center [62, 124] width 36 height 13
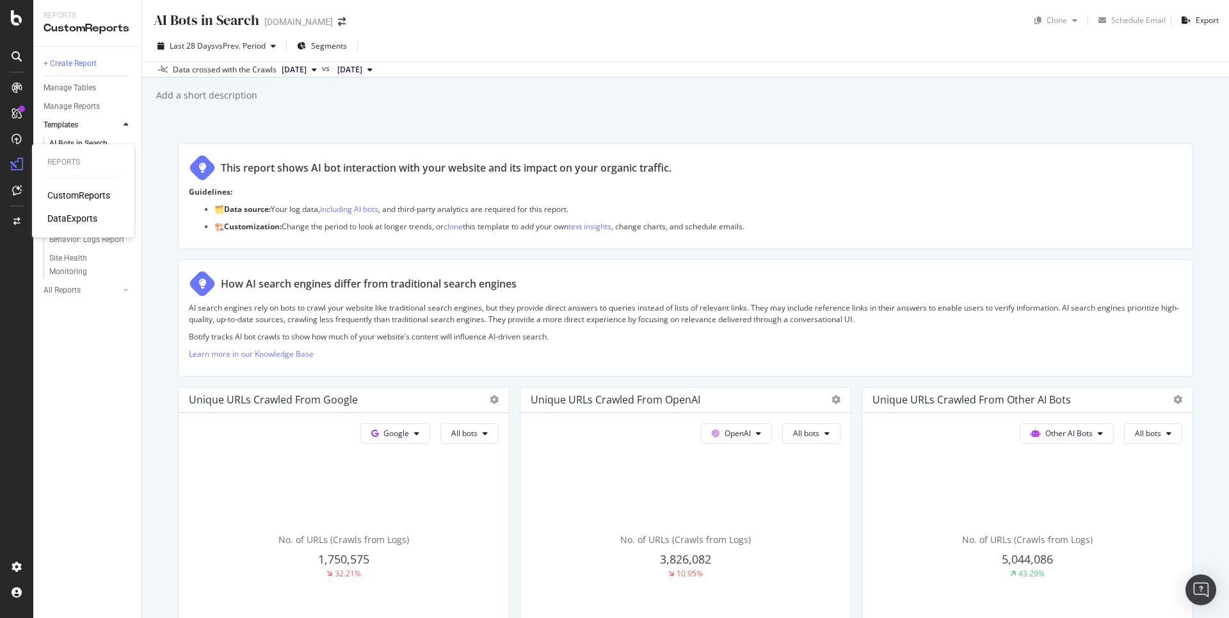
click at [88, 200] on div "CustomReports" at bounding box center [78, 195] width 63 height 13
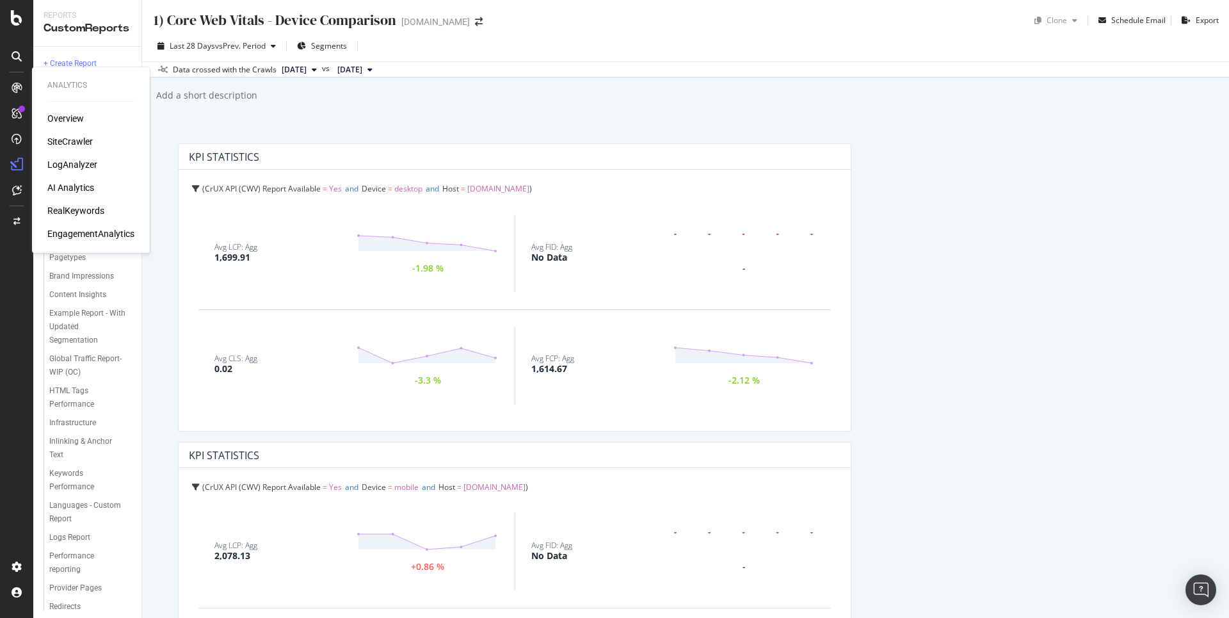
click at [99, 206] on div "RealKeywords" at bounding box center [75, 210] width 57 height 13
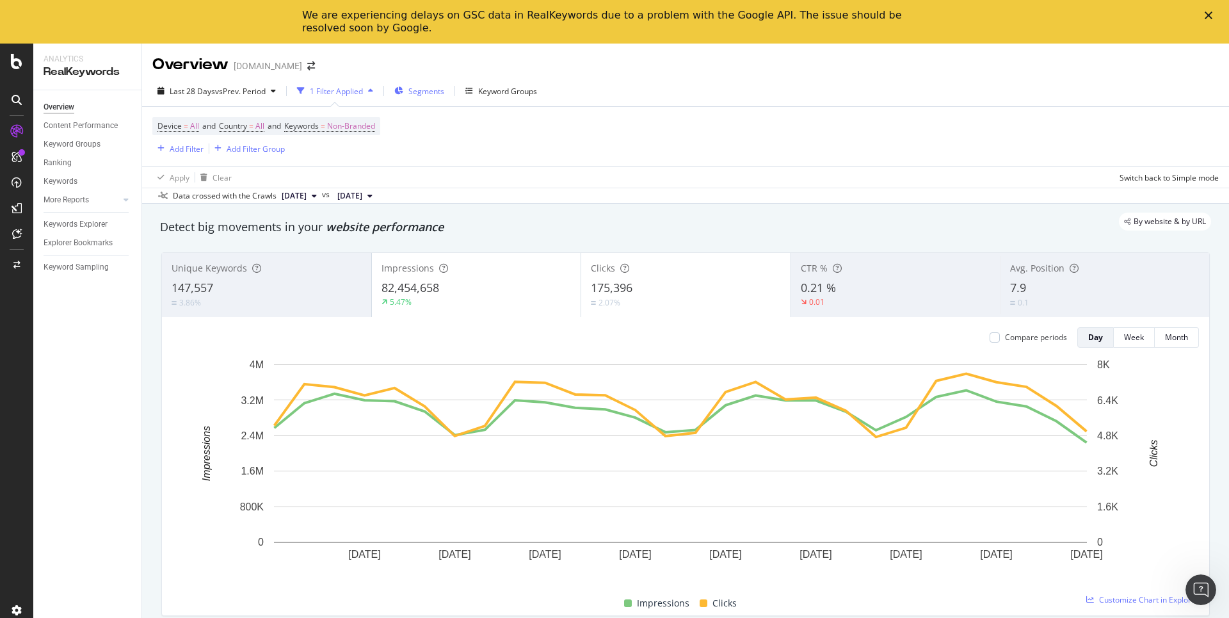
click at [431, 94] on span "Segments" at bounding box center [426, 91] width 36 height 11
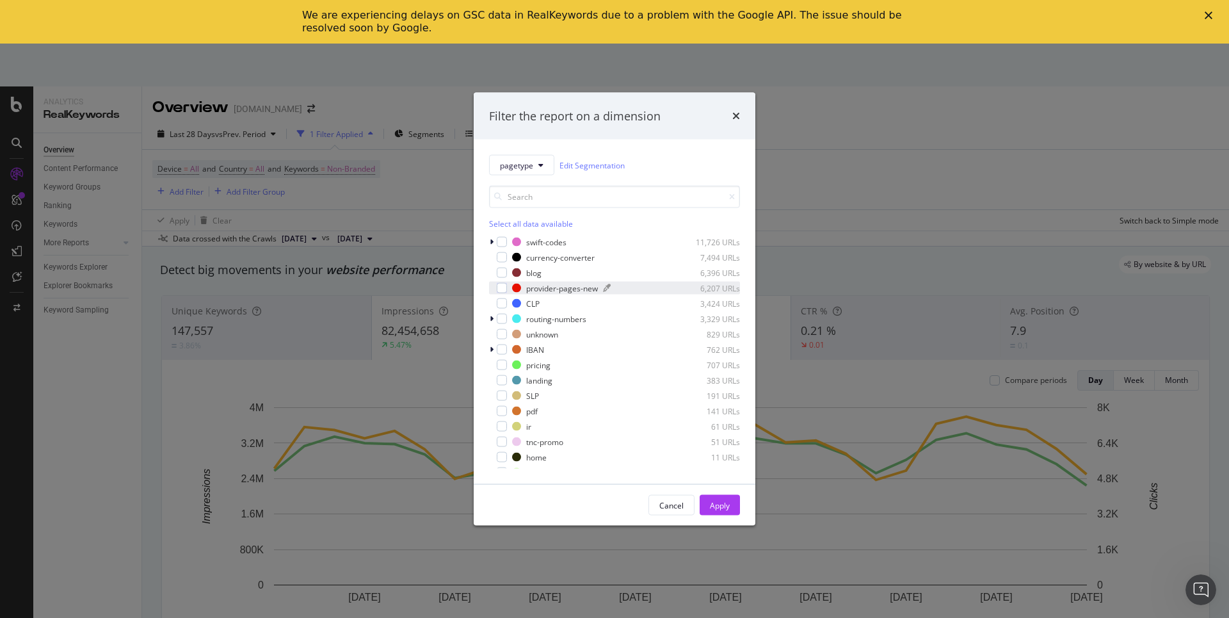
click at [538, 289] on div "provider-pages-new" at bounding box center [562, 287] width 72 height 11
click at [716, 506] on div "Apply" at bounding box center [720, 504] width 20 height 11
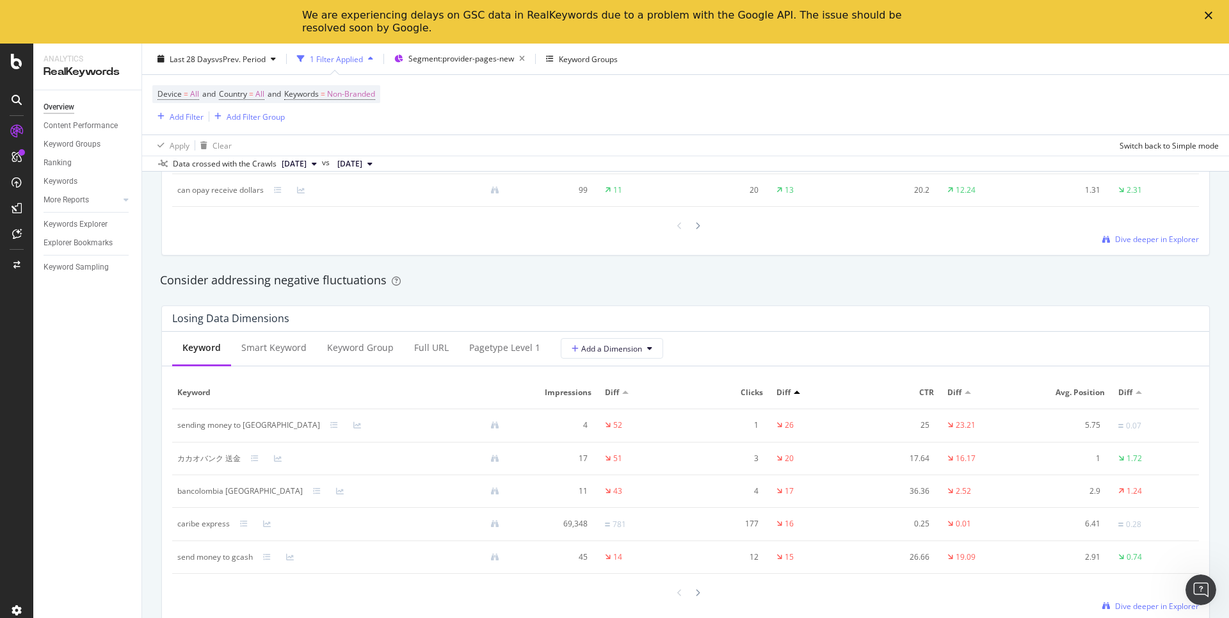
scroll to position [1394, 0]
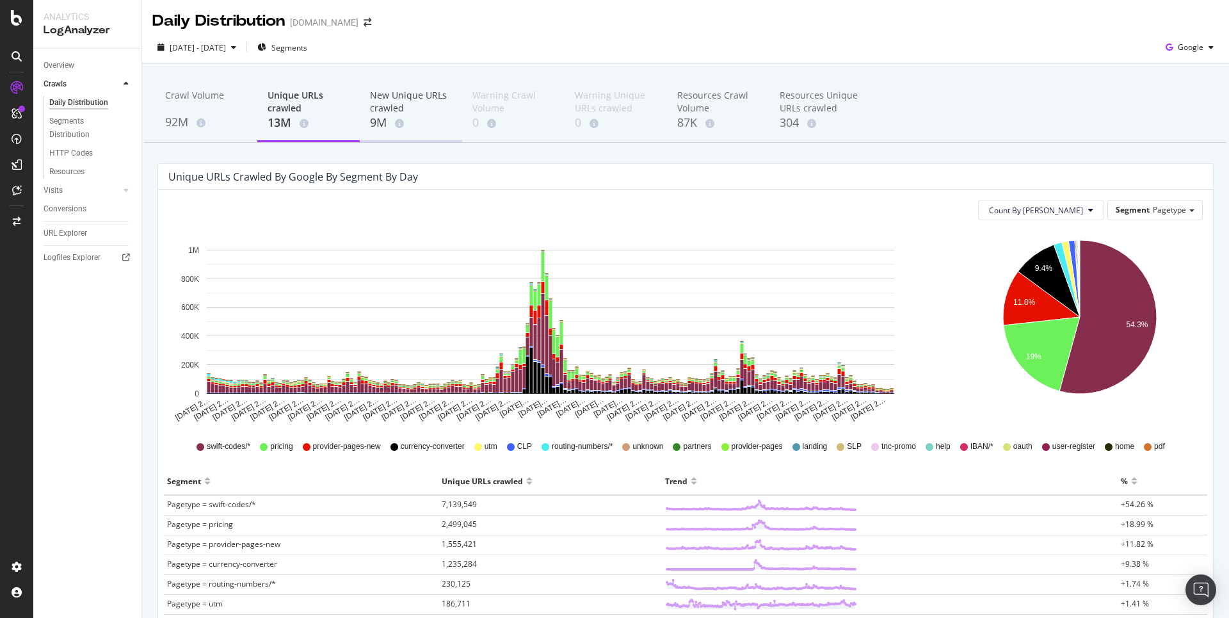
click at [416, 123] on div "9M" at bounding box center [411, 123] width 82 height 17
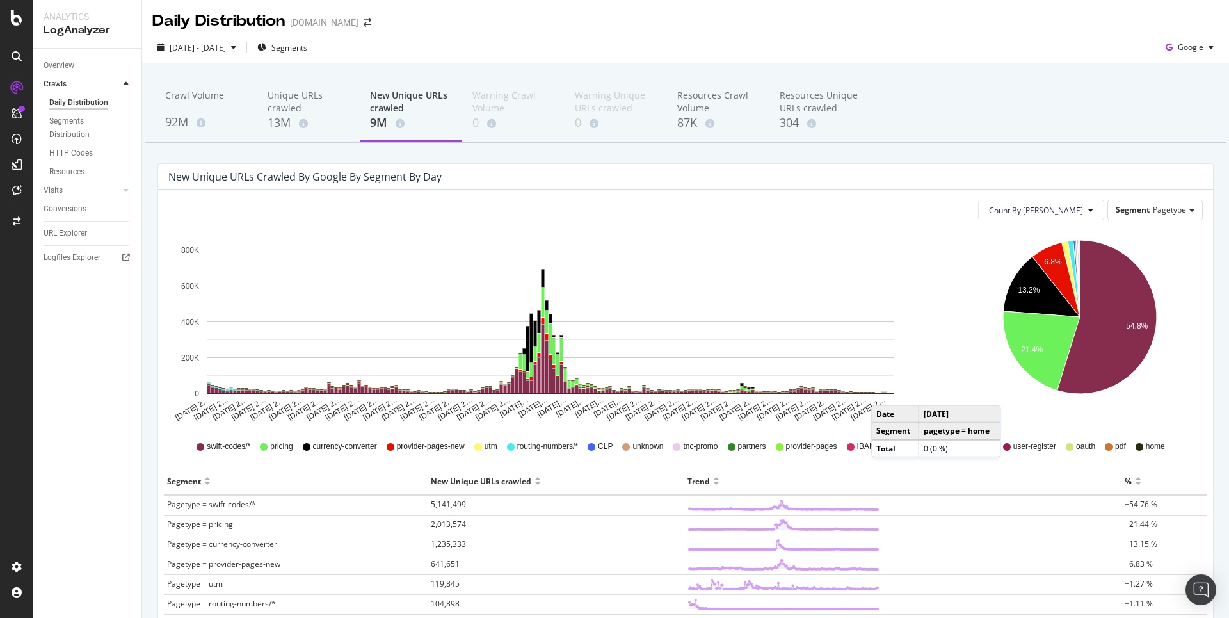
click at [884, 392] on rect "A chart." at bounding box center [884, 392] width 4 height 1
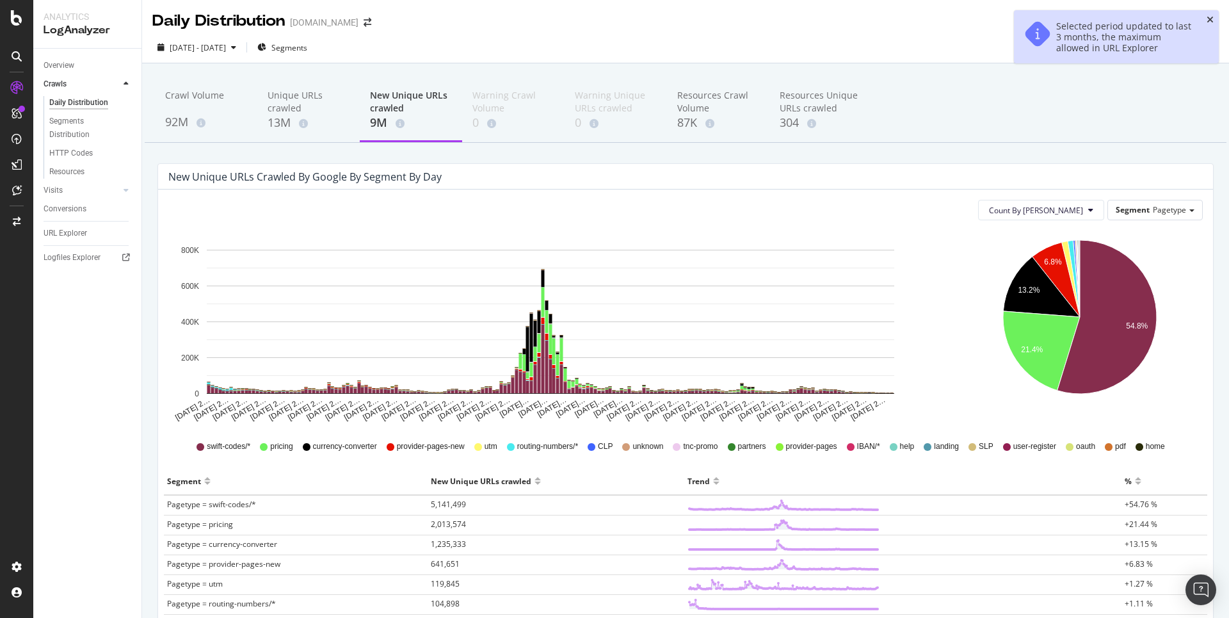
click at [1209, 19] on icon "close toast" at bounding box center [1209, 19] width 7 height 9
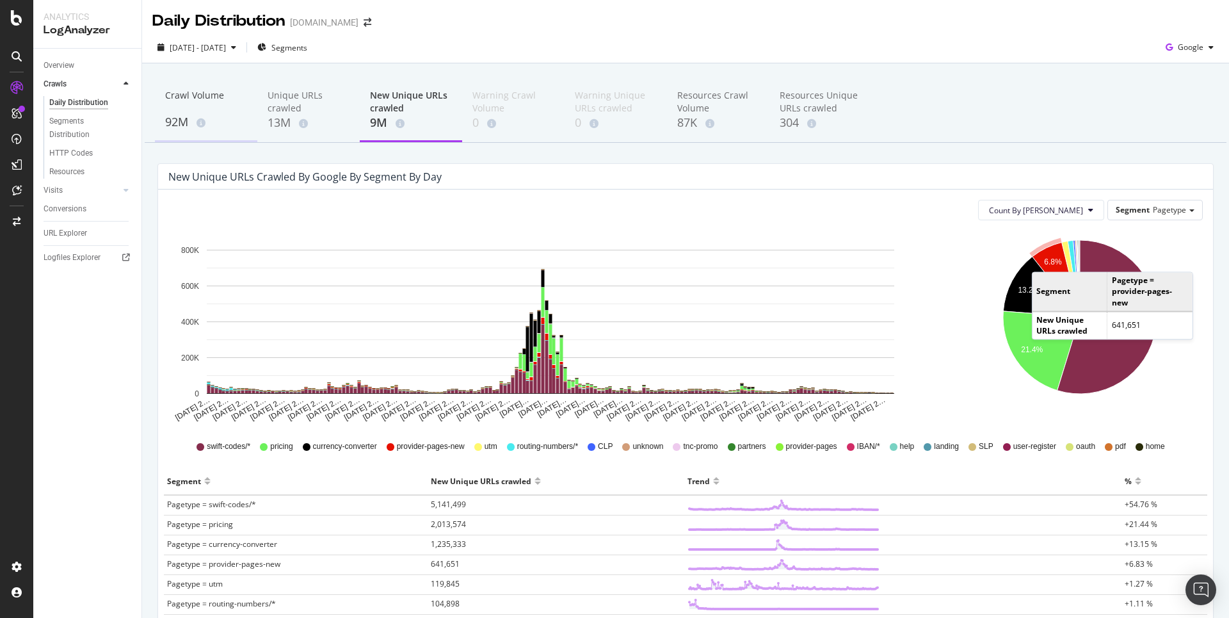
click at [202, 114] on div "92M" at bounding box center [206, 122] width 82 height 17
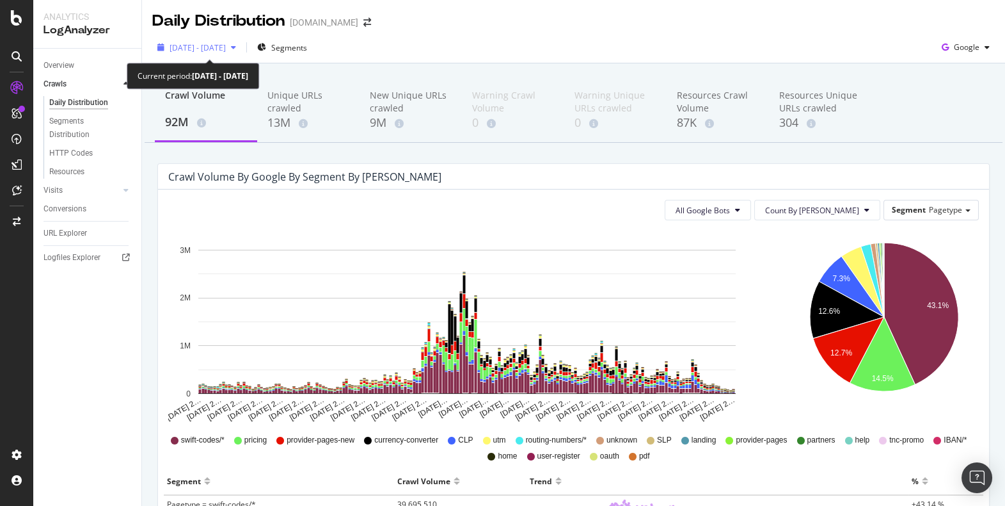
click at [241, 47] on div "button" at bounding box center [233, 48] width 15 height 8
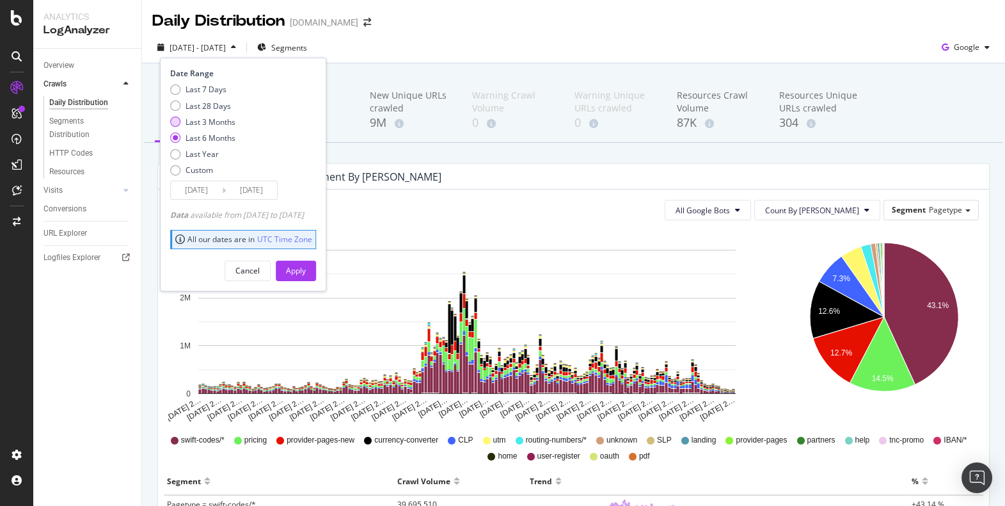
click at [220, 119] on div "Last 3 Months" at bounding box center [211, 121] width 50 height 11
type input "2025/07/09"
click at [306, 264] on div "Apply" at bounding box center [296, 270] width 20 height 19
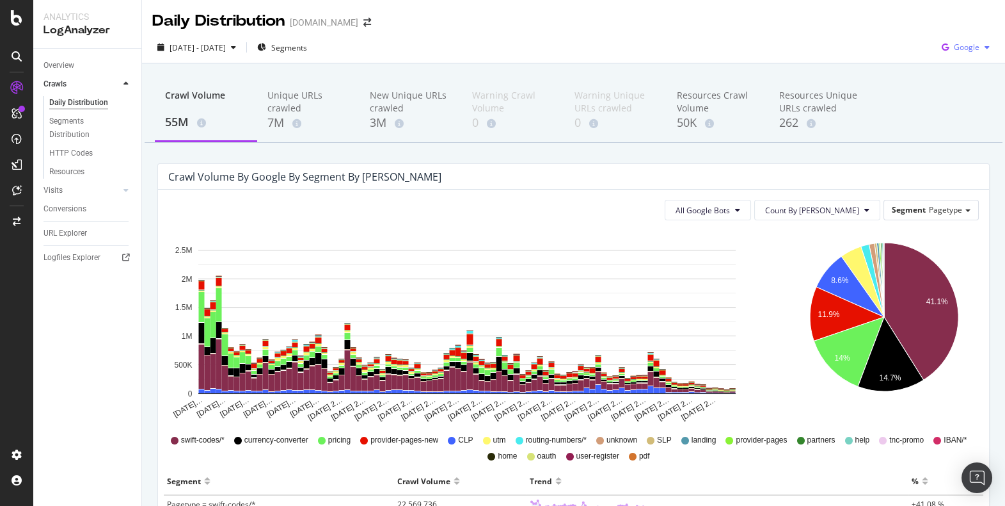
click at [959, 47] on span "Google" at bounding box center [967, 47] width 26 height 11
click at [93, 191] on link "Visits" at bounding box center [82, 190] width 76 height 13
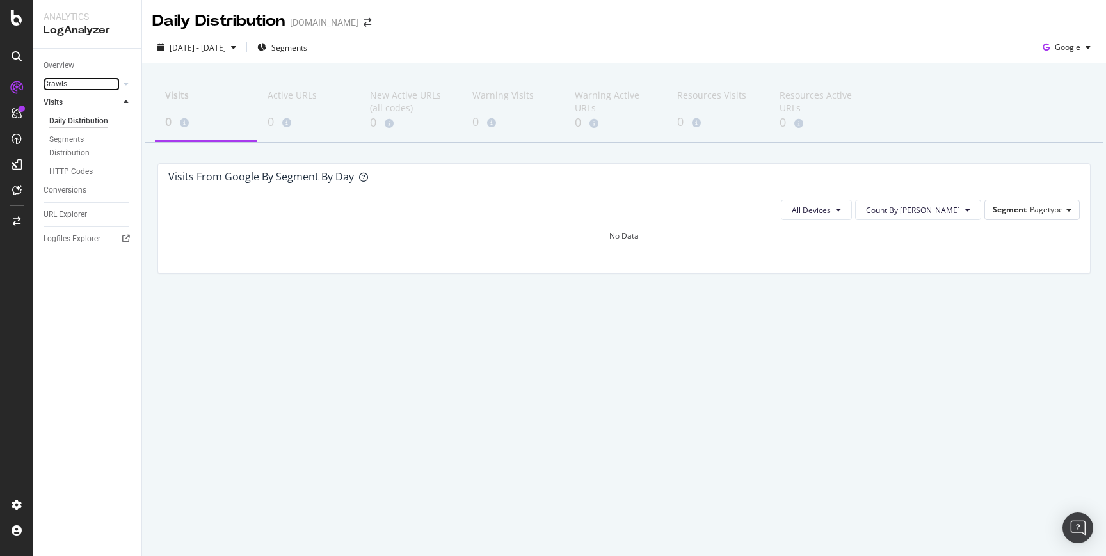
click at [84, 80] on link "Crawls" at bounding box center [82, 83] width 76 height 13
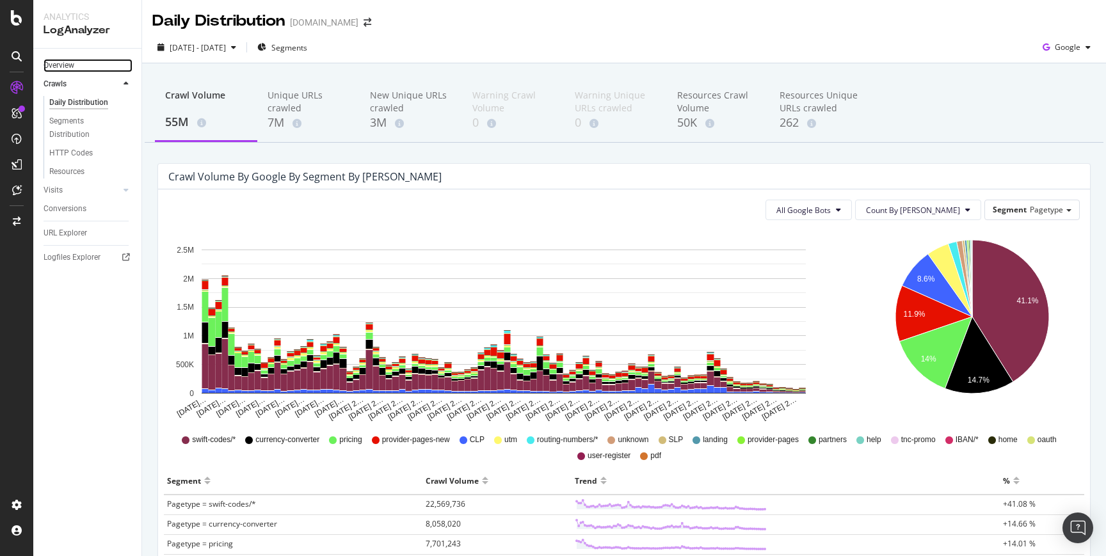
click at [88, 69] on link "Overview" at bounding box center [88, 65] width 89 height 13
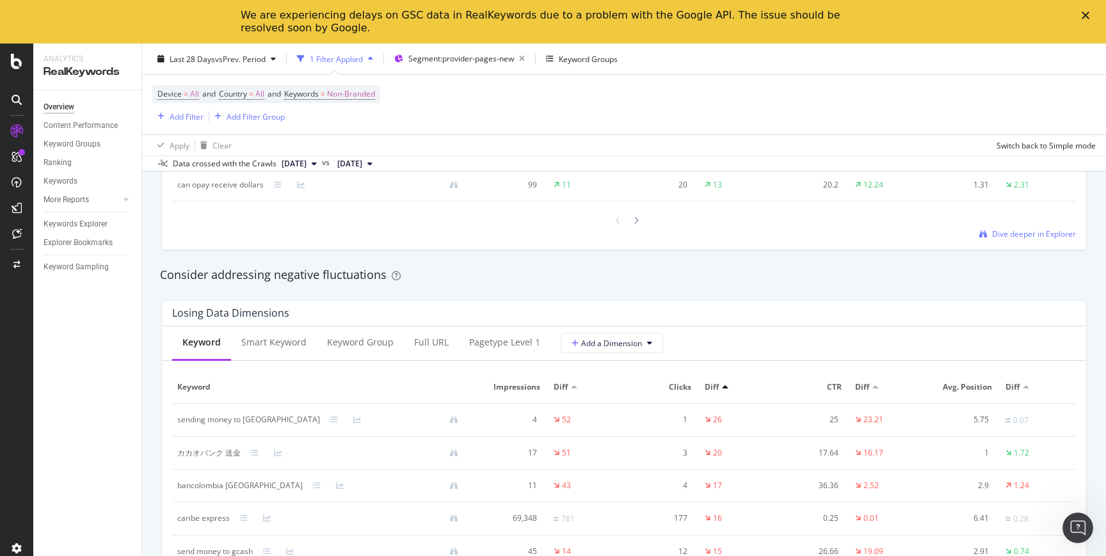
scroll to position [1395, 0]
click at [69, 243] on div "CustomReports" at bounding box center [78, 238] width 63 height 13
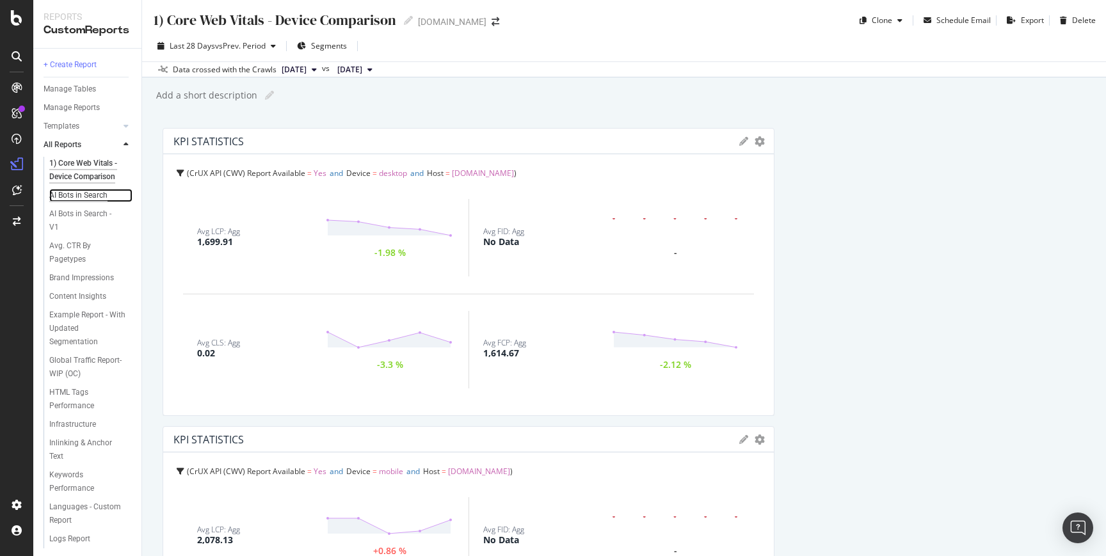
click at [63, 202] on div "AI Bots in Search" at bounding box center [78, 195] width 58 height 13
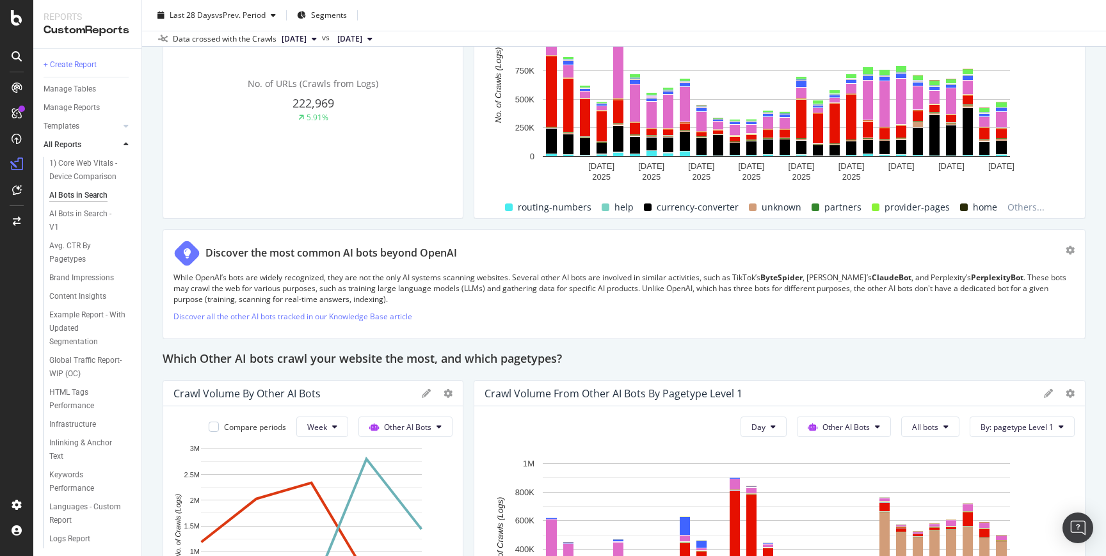
scroll to position [1747, 0]
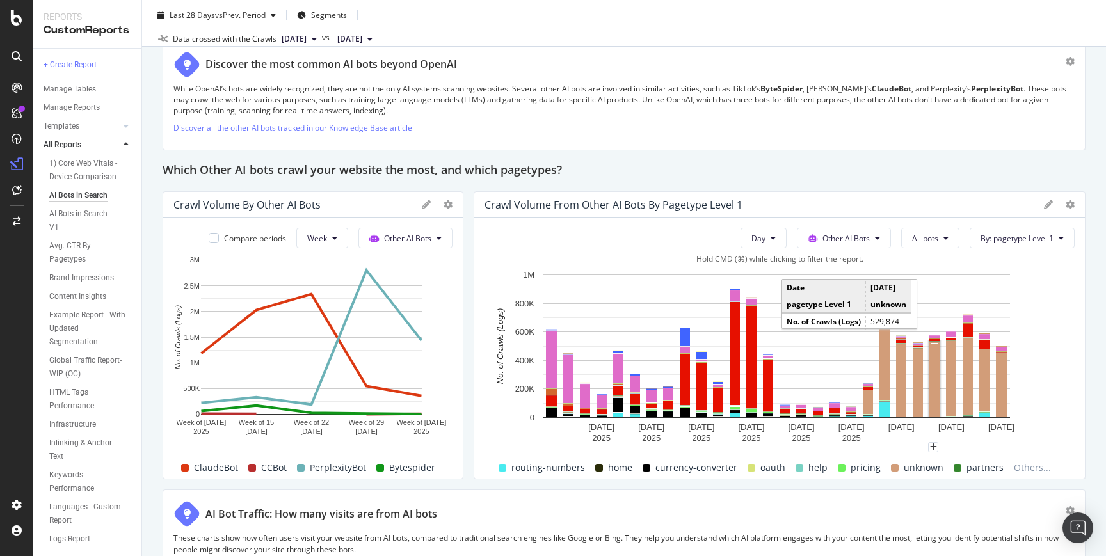
click at [932, 382] on rect "A chart." at bounding box center [934, 379] width 7 height 72
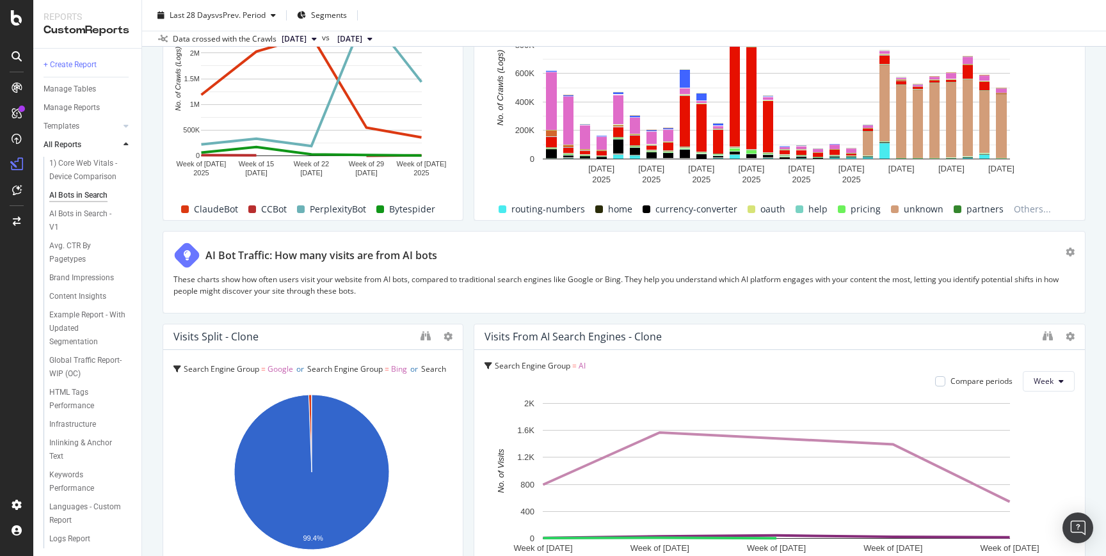
scroll to position [1663, 0]
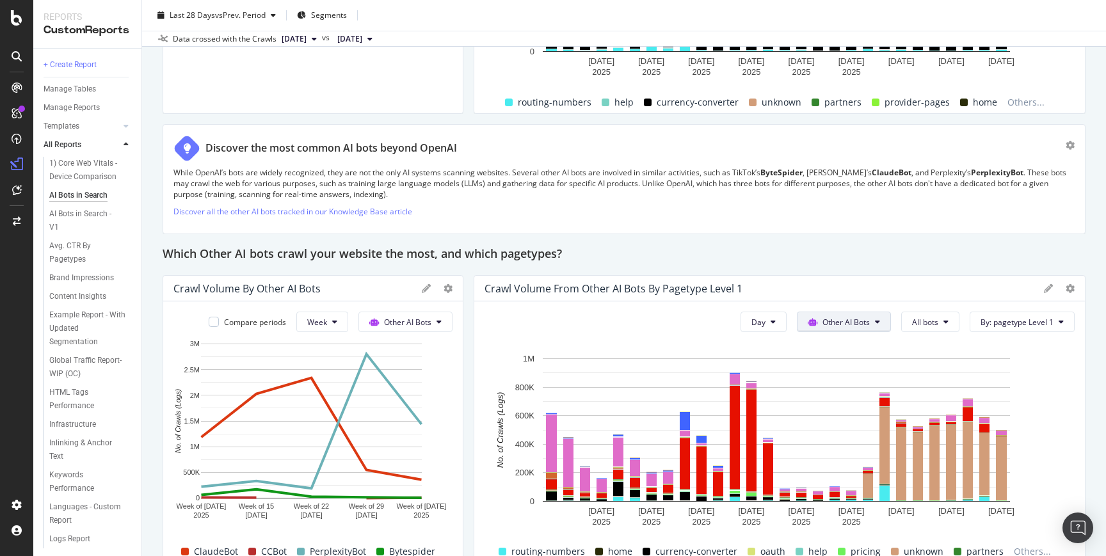
click at [822, 321] on span "Other AI Bots" at bounding box center [845, 322] width 47 height 11
click at [832, 350] on span "Google" at bounding box center [844, 348] width 50 height 12
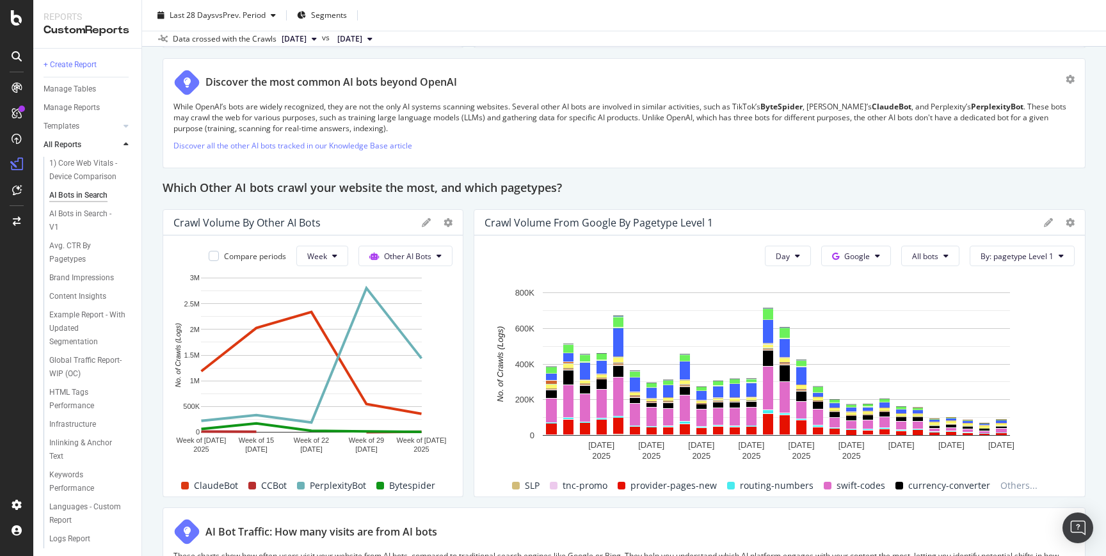
scroll to position [1835, 0]
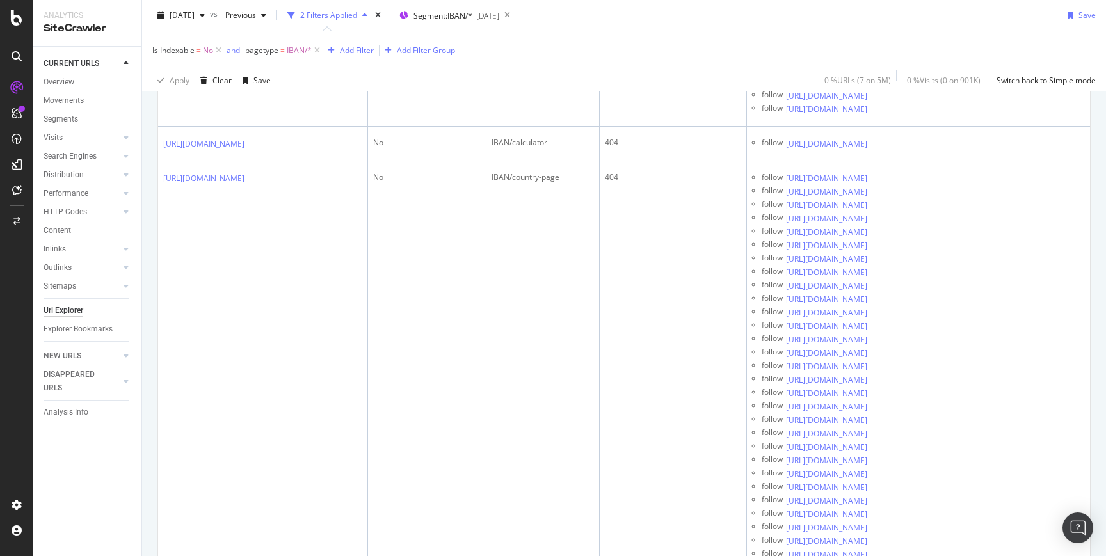
scroll to position [884, 0]
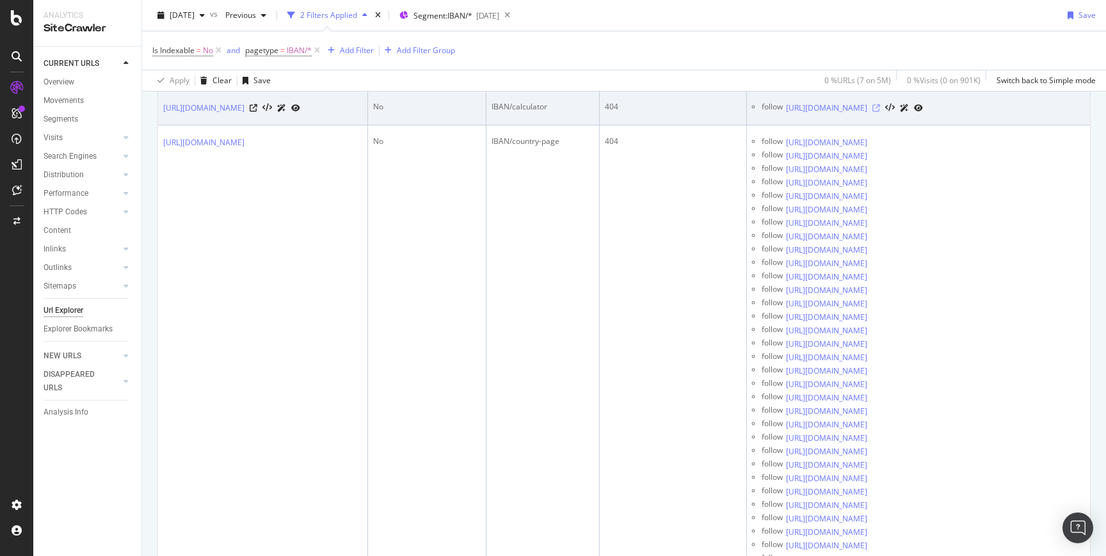
click at [880, 112] on icon at bounding box center [876, 108] width 8 height 8
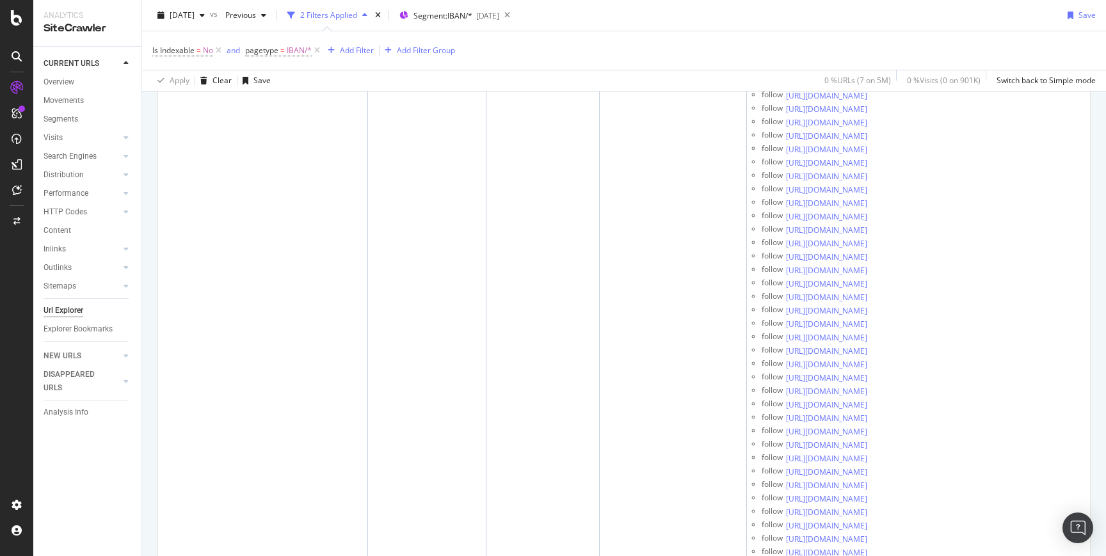
scroll to position [993, 0]
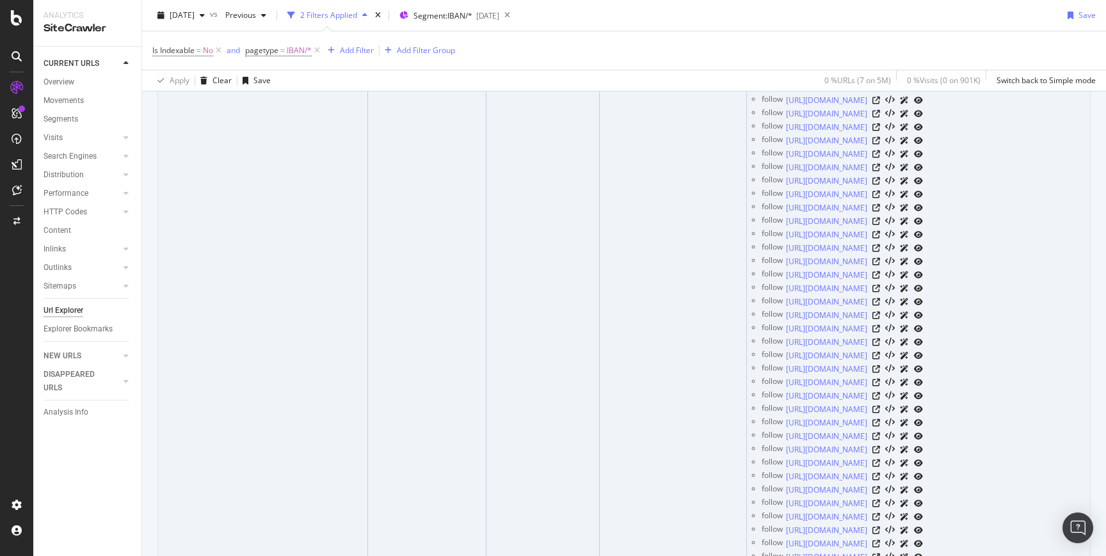
click at [257, 37] on icon at bounding box center [254, 33] width 8 height 8
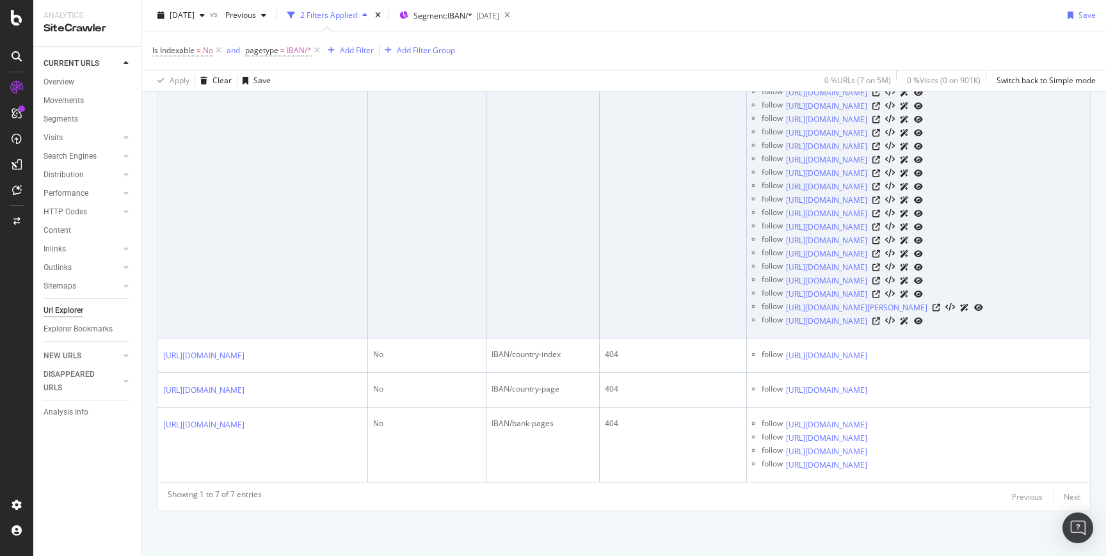
scroll to position [7005, 0]
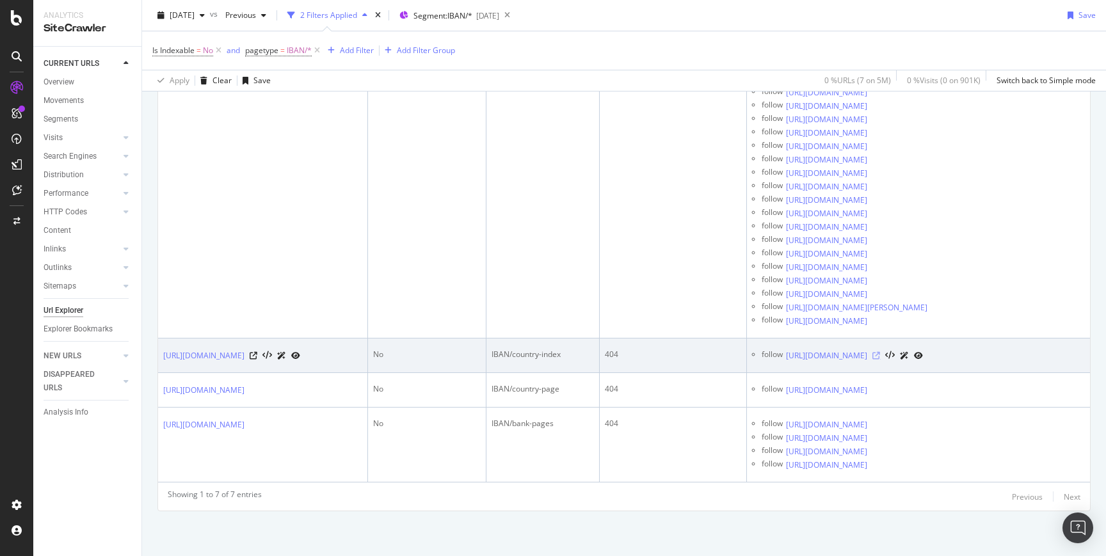
click at [880, 360] on icon at bounding box center [876, 356] width 8 height 8
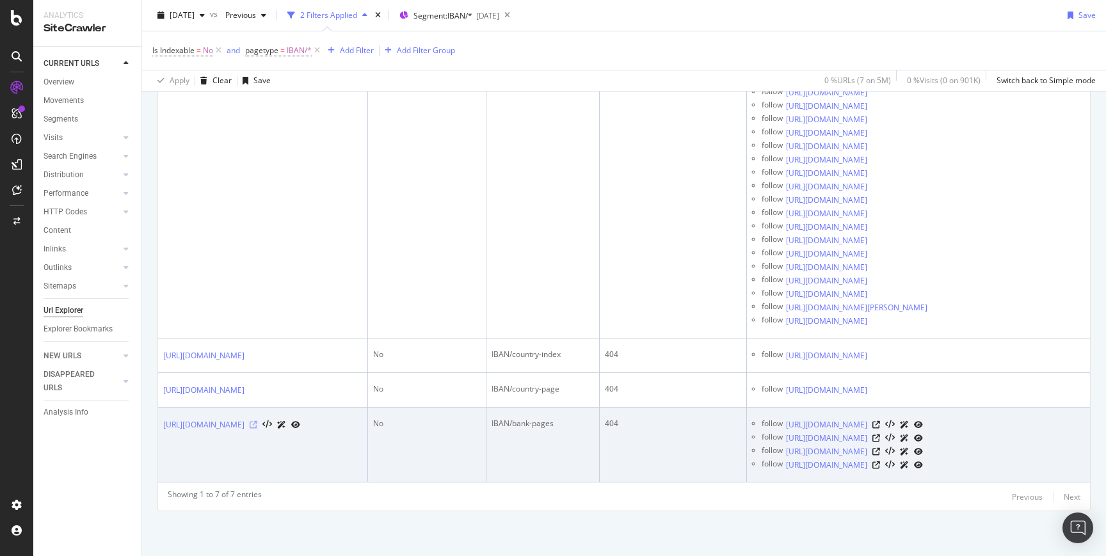
click at [257, 429] on icon at bounding box center [254, 425] width 8 height 8
